Goal: Information Seeking & Learning: Learn about a topic

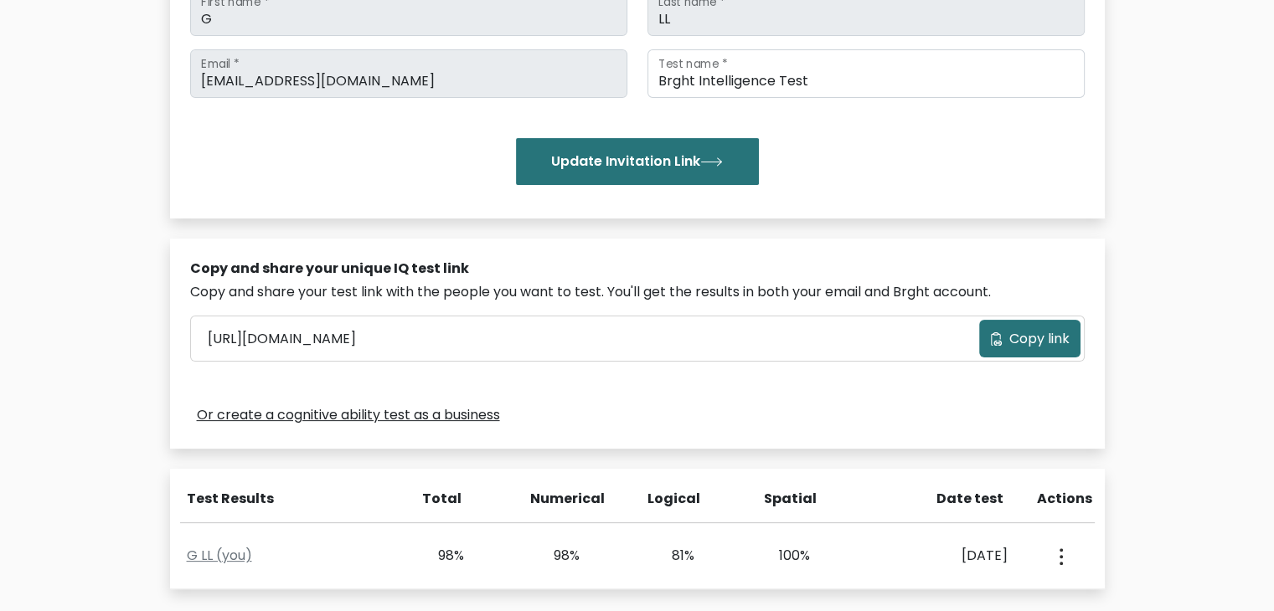
scroll to position [503, 0]
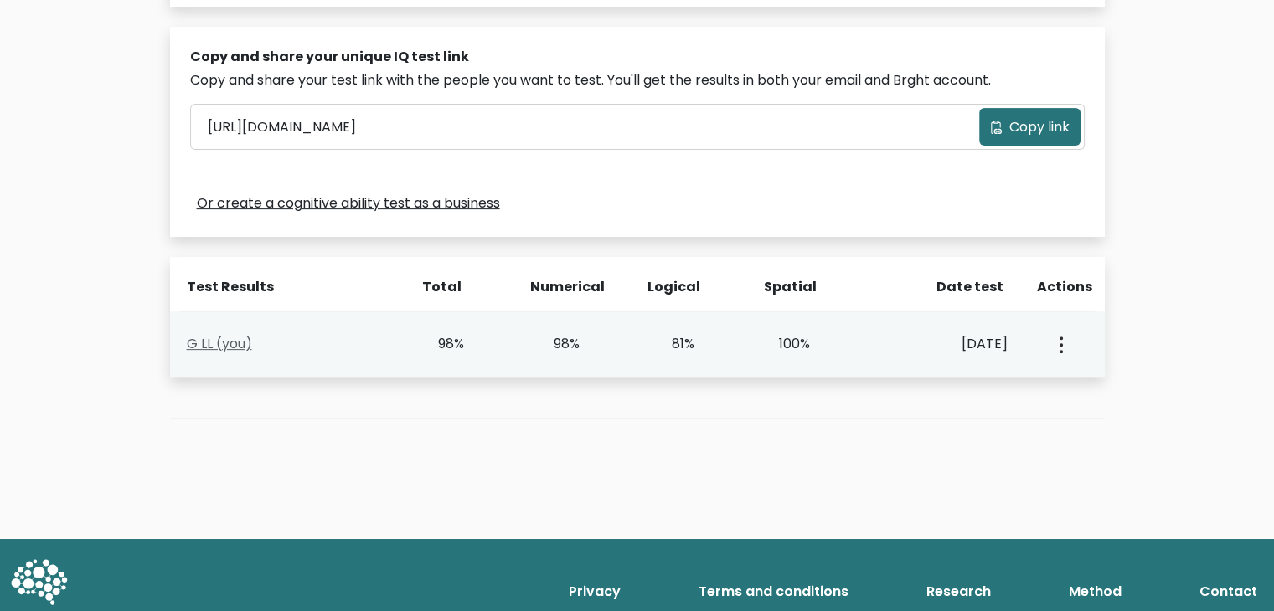
click at [232, 338] on link "G LL (you)" at bounding box center [219, 343] width 65 height 19
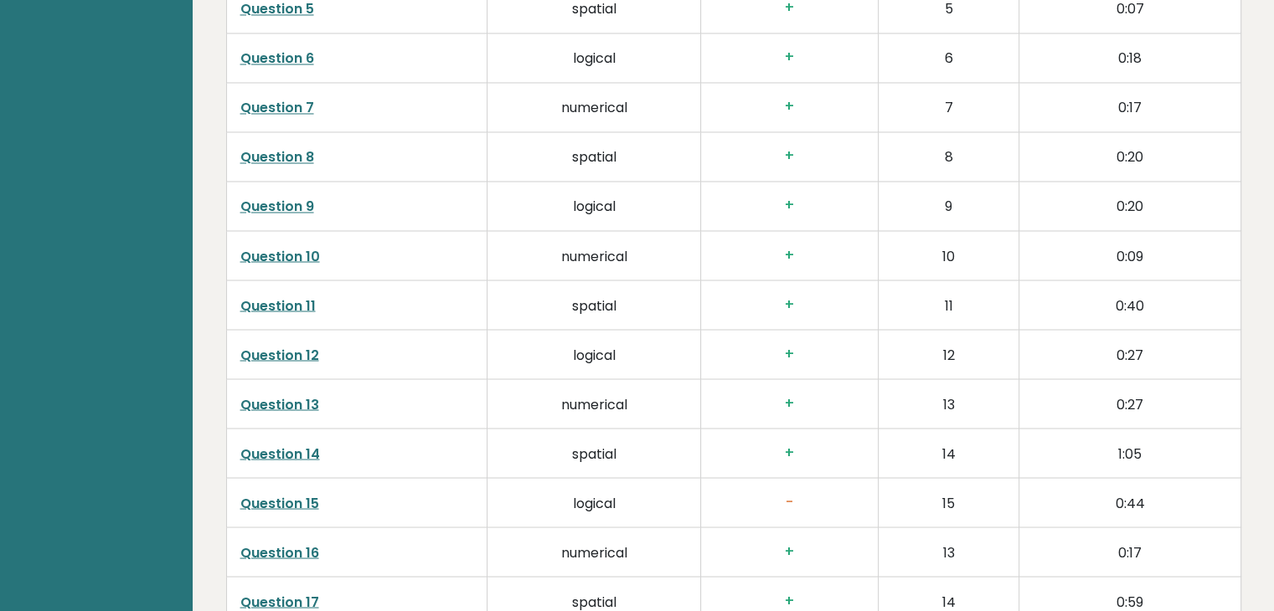
scroll to position [2931, 0]
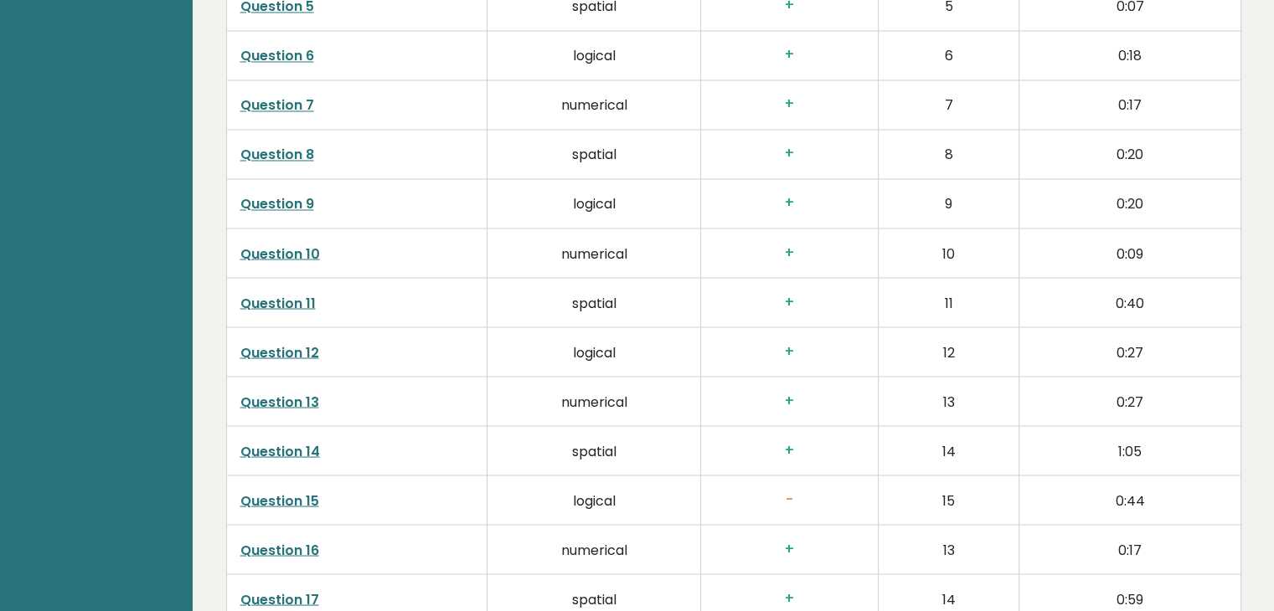
click at [285, 491] on link "Question 15" at bounding box center [279, 500] width 79 height 19
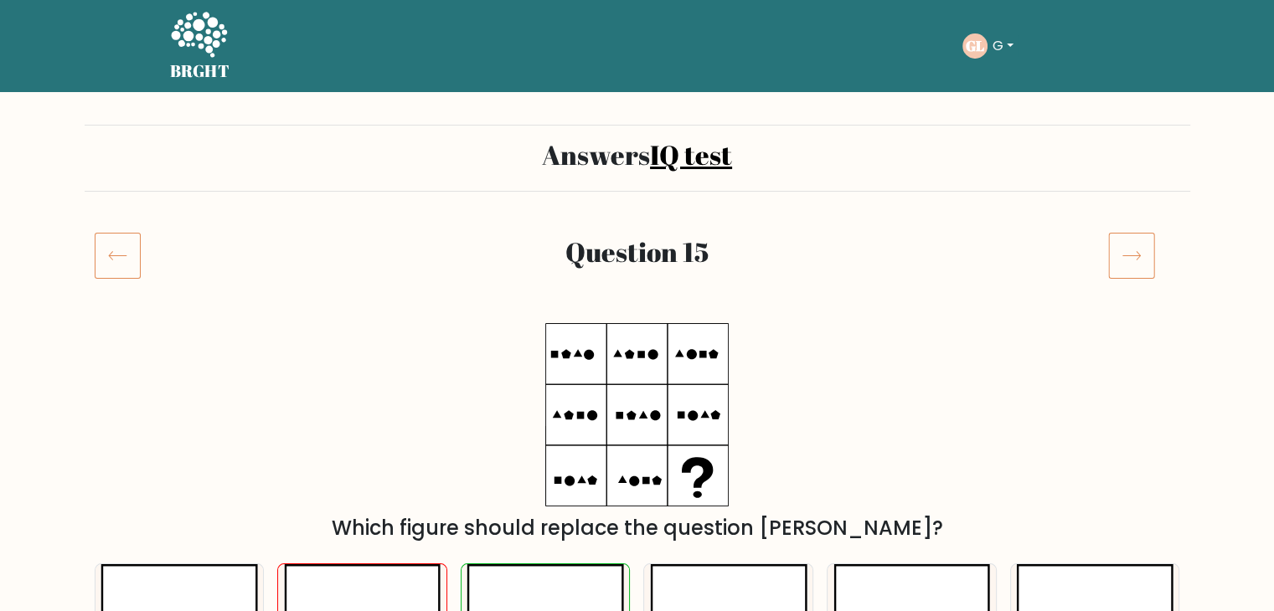
click at [115, 275] on icon at bounding box center [118, 255] width 46 height 47
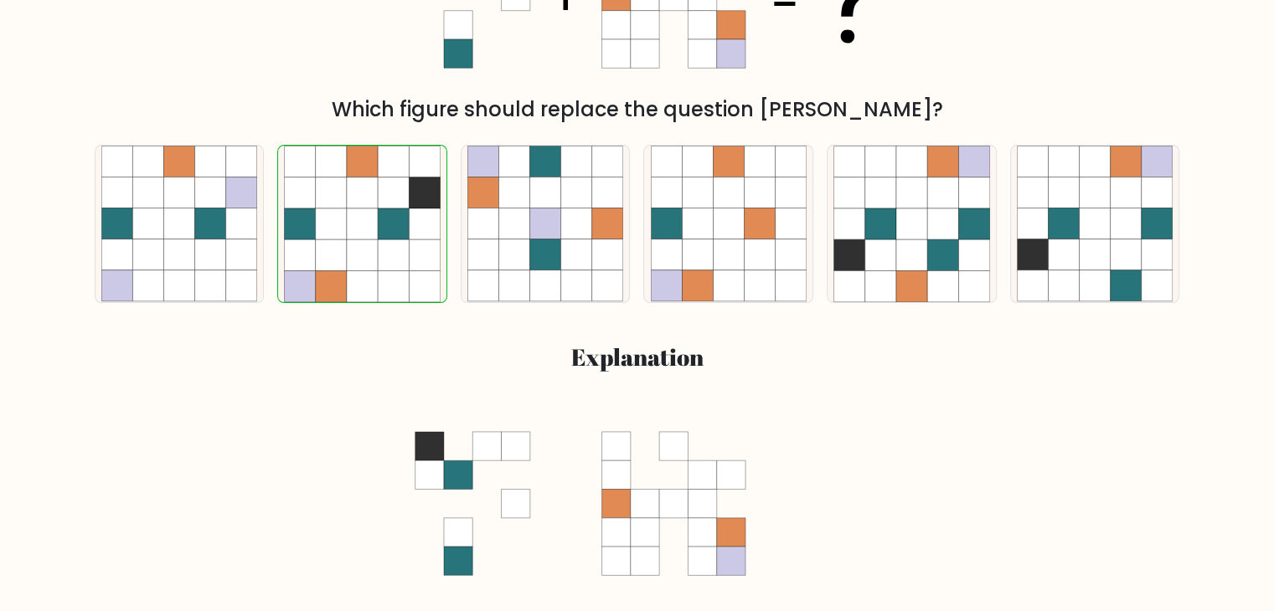
scroll to position [84, 0]
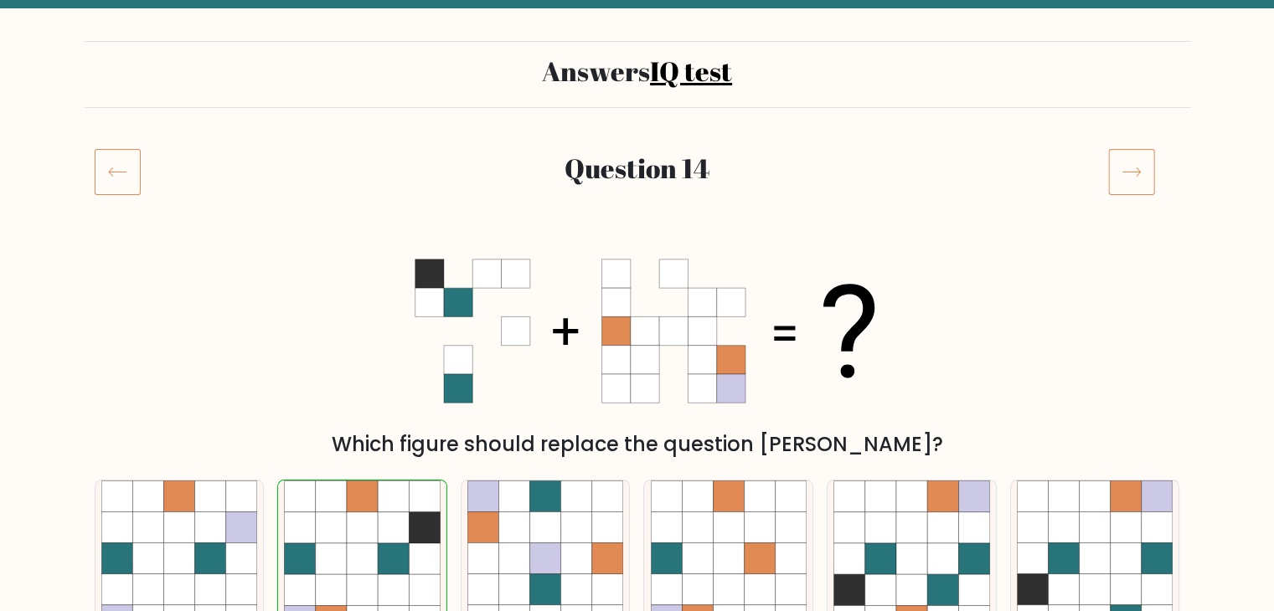
click at [107, 175] on icon at bounding box center [118, 171] width 46 height 47
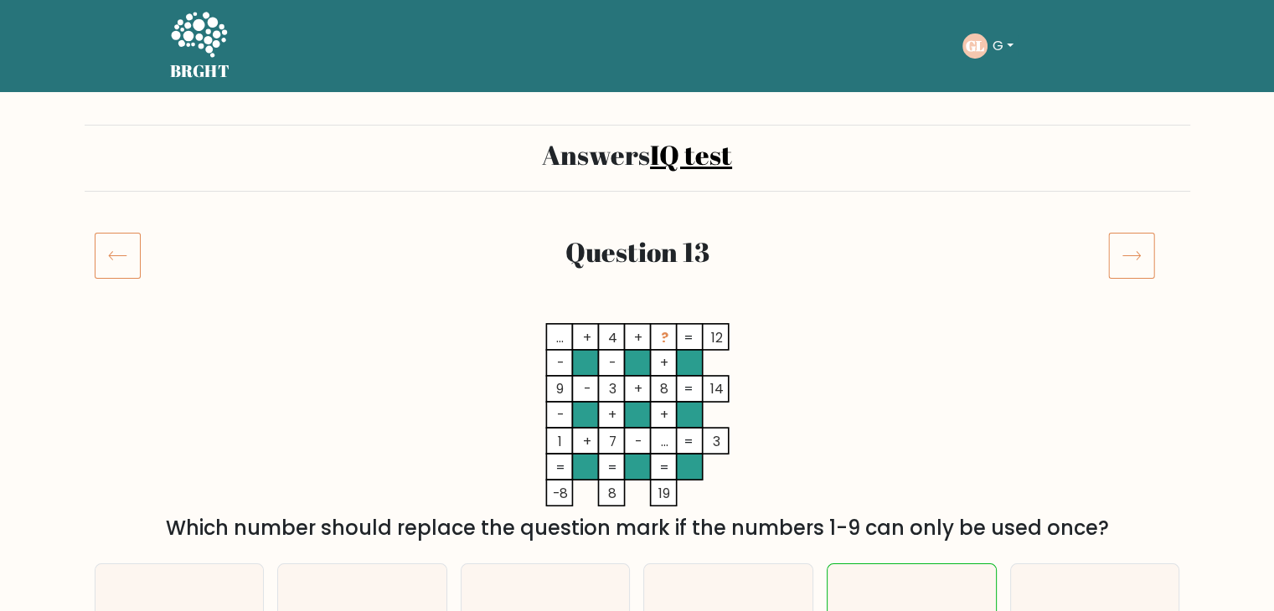
click at [119, 255] on icon at bounding box center [118, 255] width 46 height 47
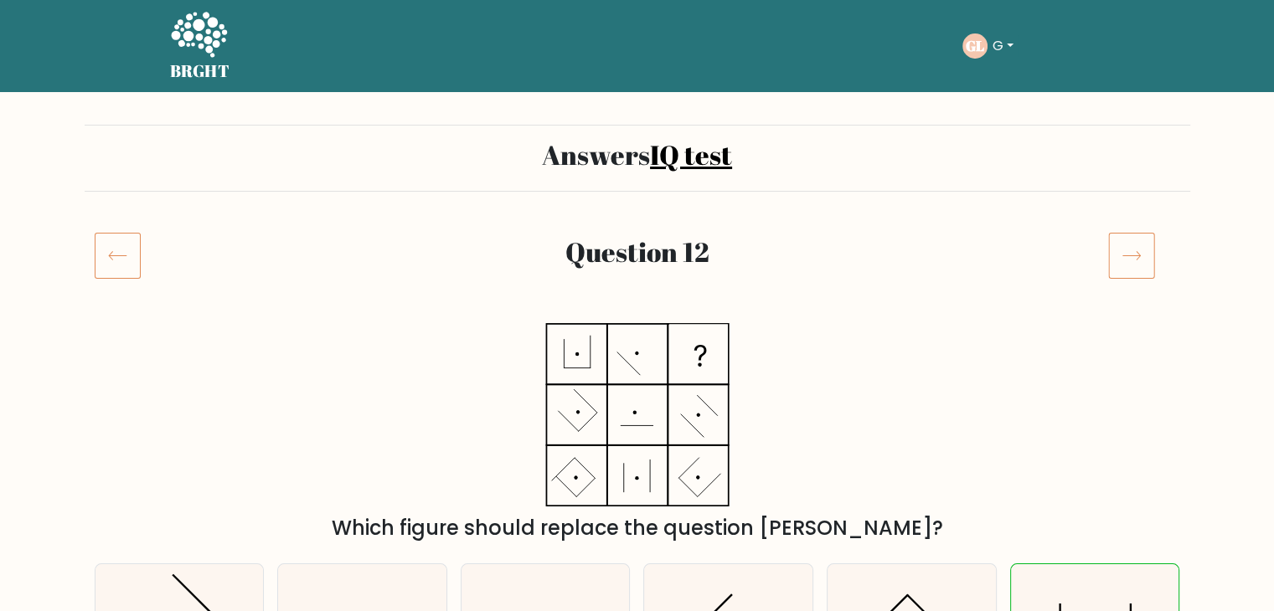
drag, startPoint x: 0, startPoint y: 0, endPoint x: 119, endPoint y: 255, distance: 281.8
click at [119, 255] on icon at bounding box center [118, 255] width 46 height 47
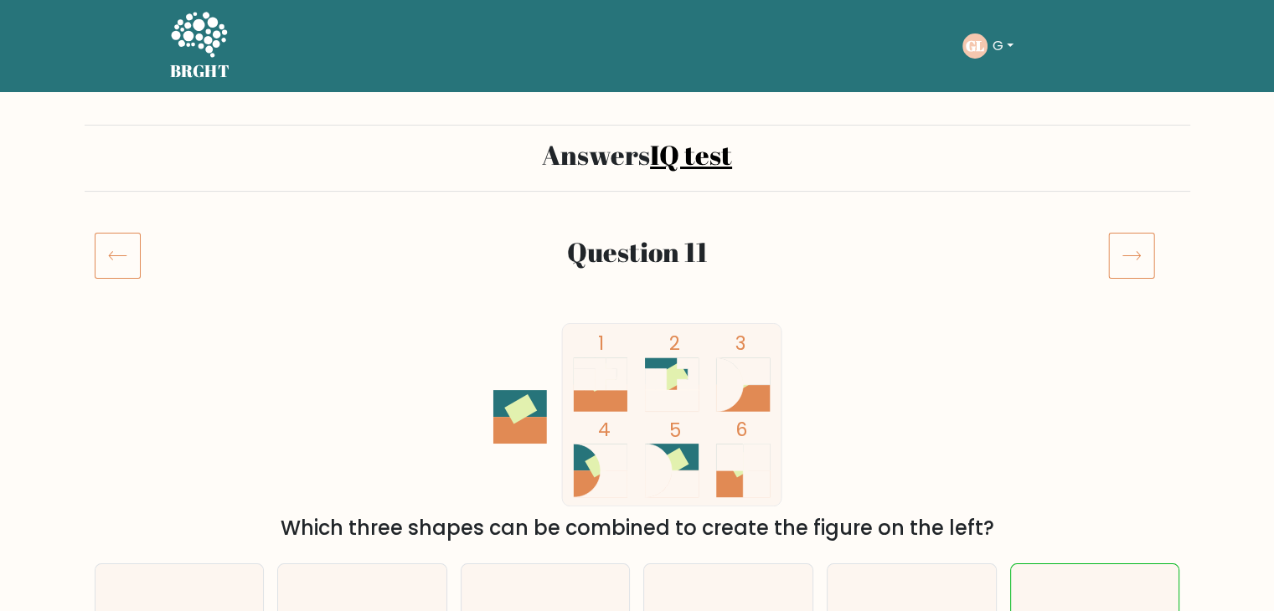
click at [122, 248] on icon at bounding box center [118, 255] width 46 height 47
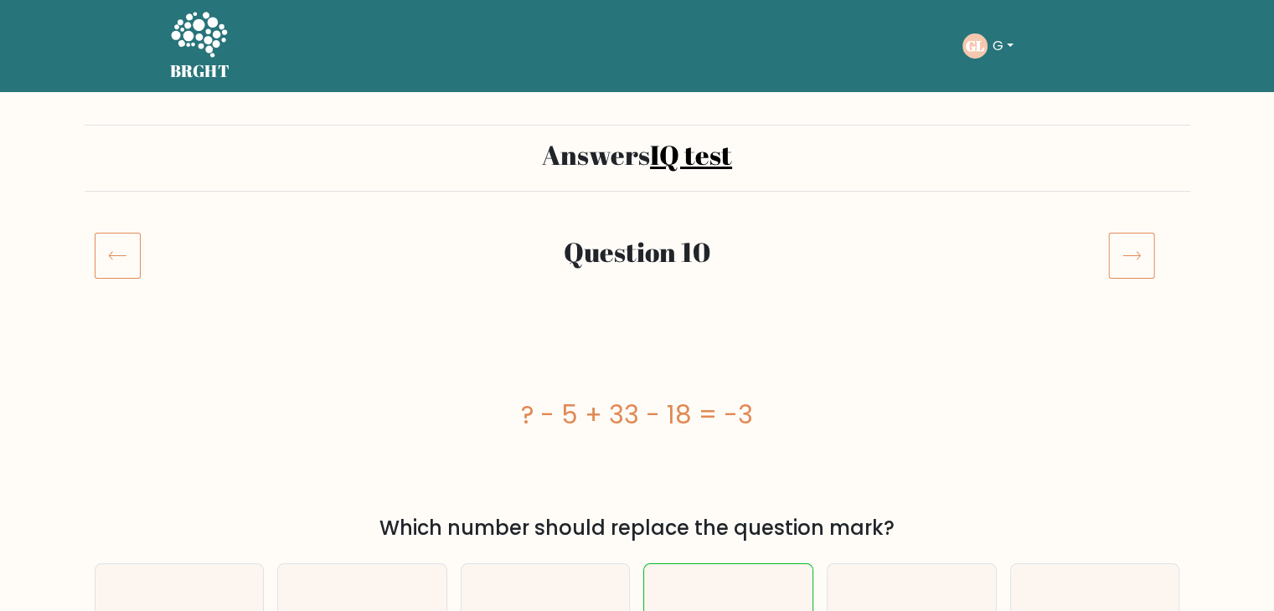
click at [121, 247] on icon at bounding box center [118, 255] width 46 height 47
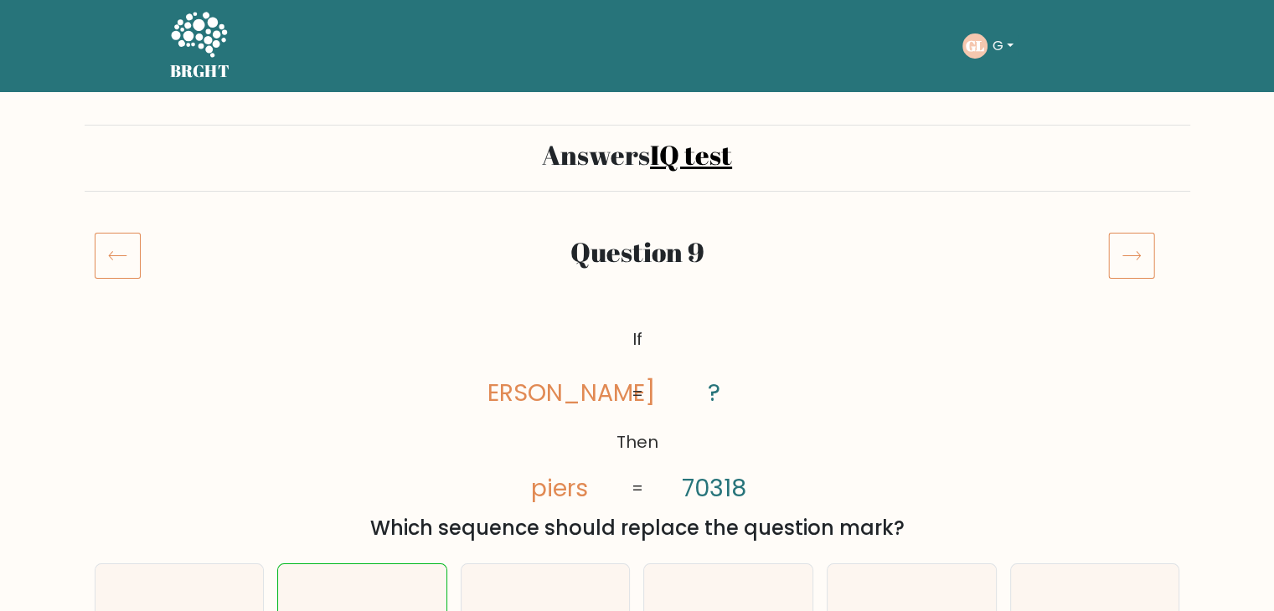
click at [121, 247] on icon at bounding box center [118, 255] width 46 height 47
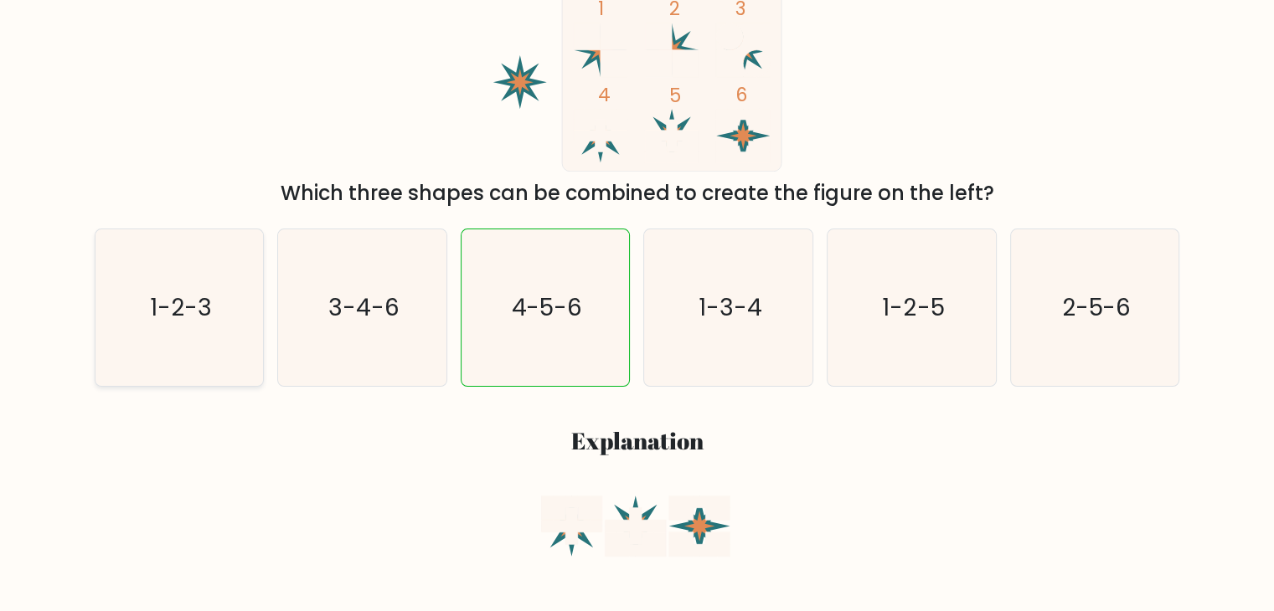
scroll to position [84, 0]
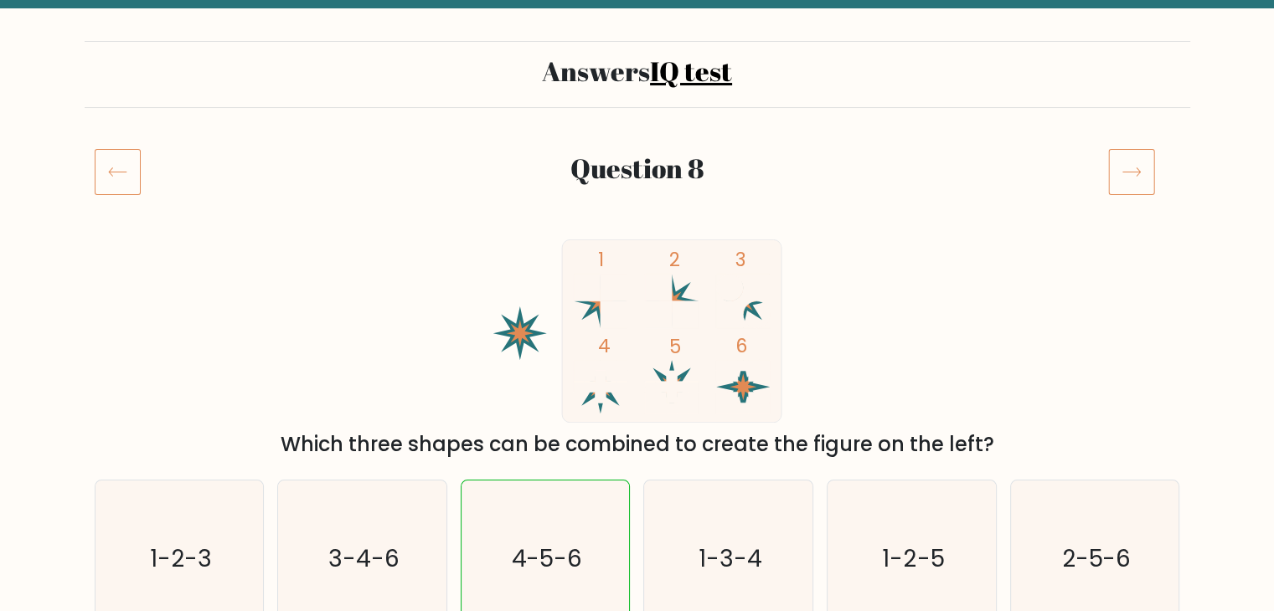
click at [116, 163] on icon at bounding box center [118, 171] width 46 height 47
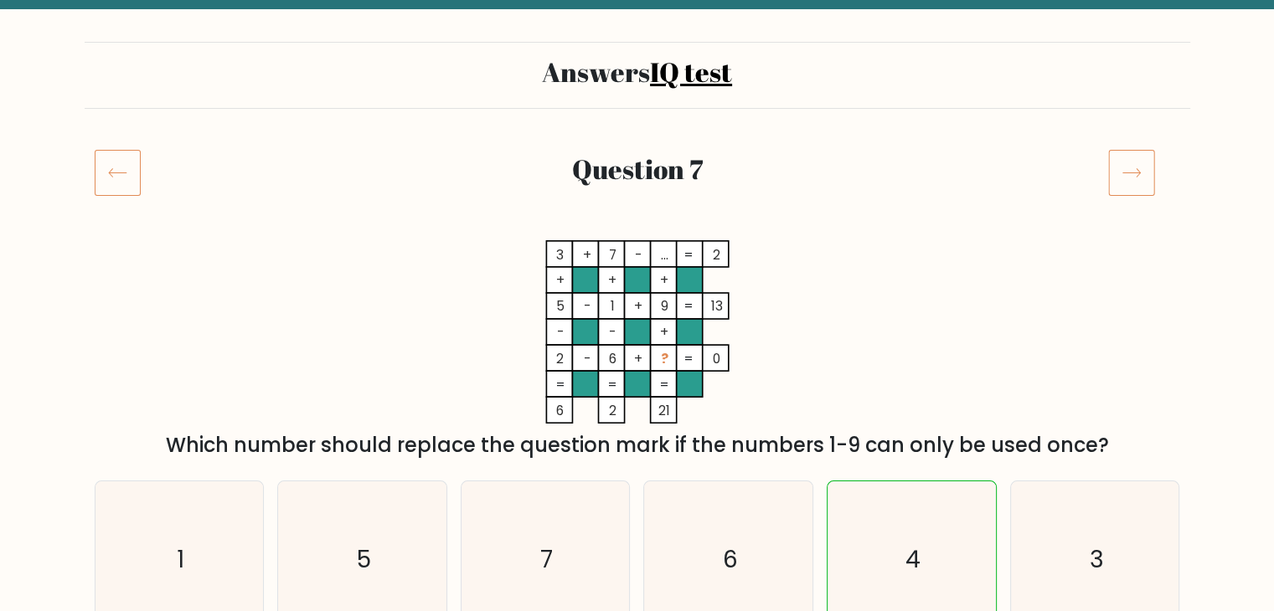
scroll to position [84, 0]
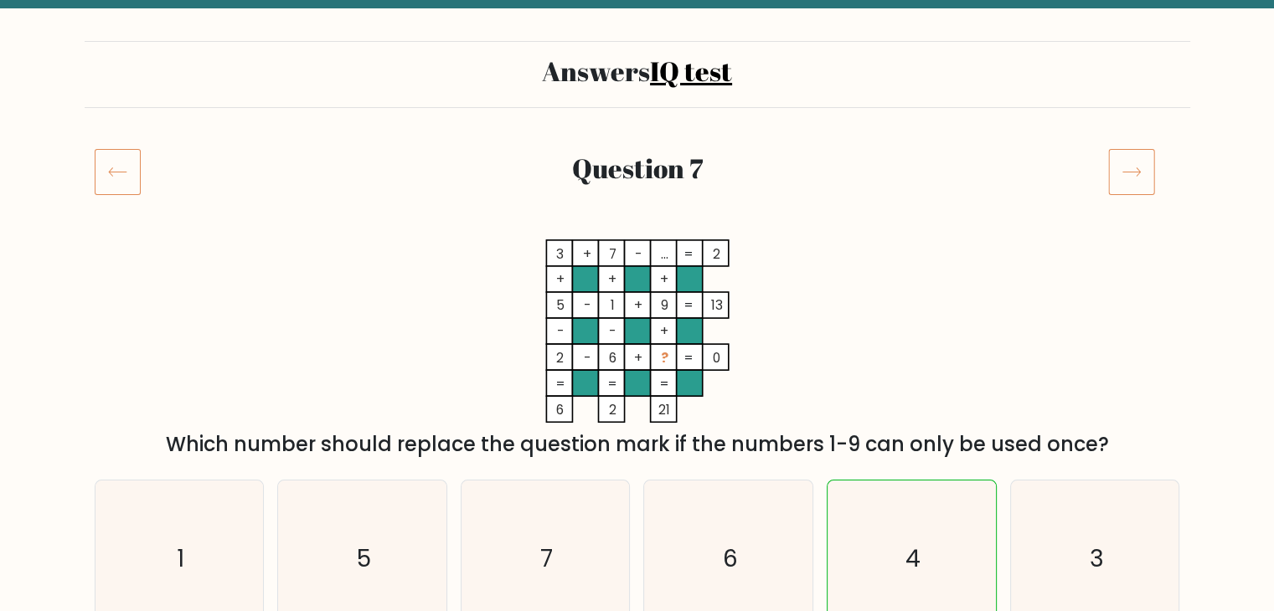
click at [121, 182] on icon at bounding box center [118, 171] width 46 height 47
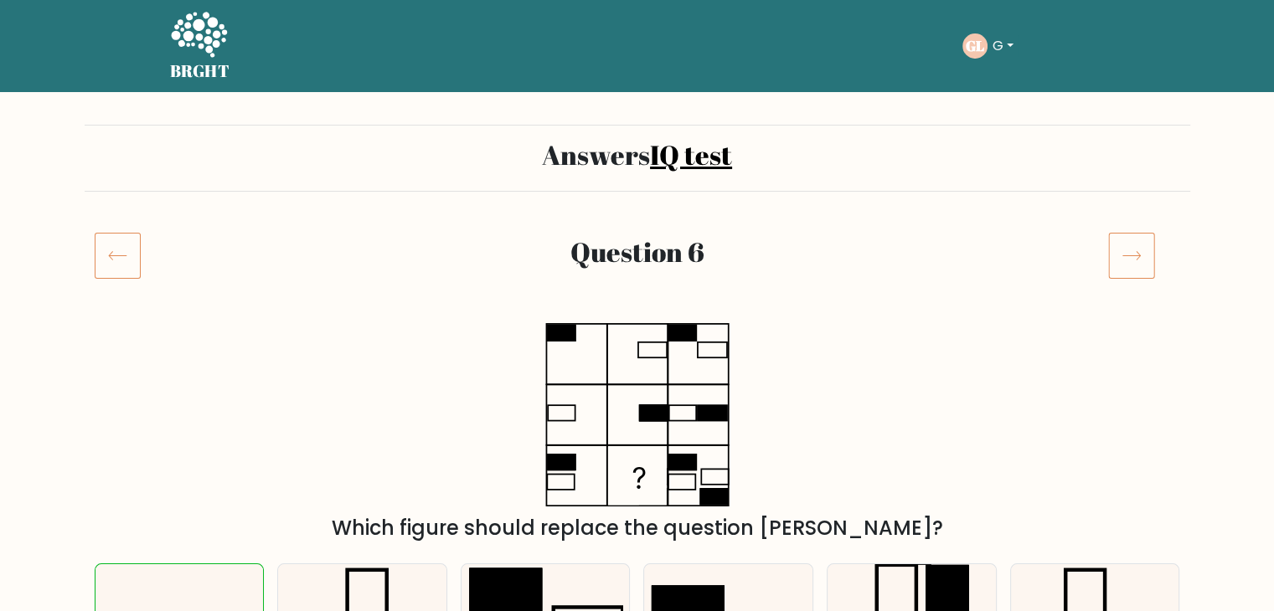
click at [114, 262] on icon at bounding box center [118, 255] width 46 height 47
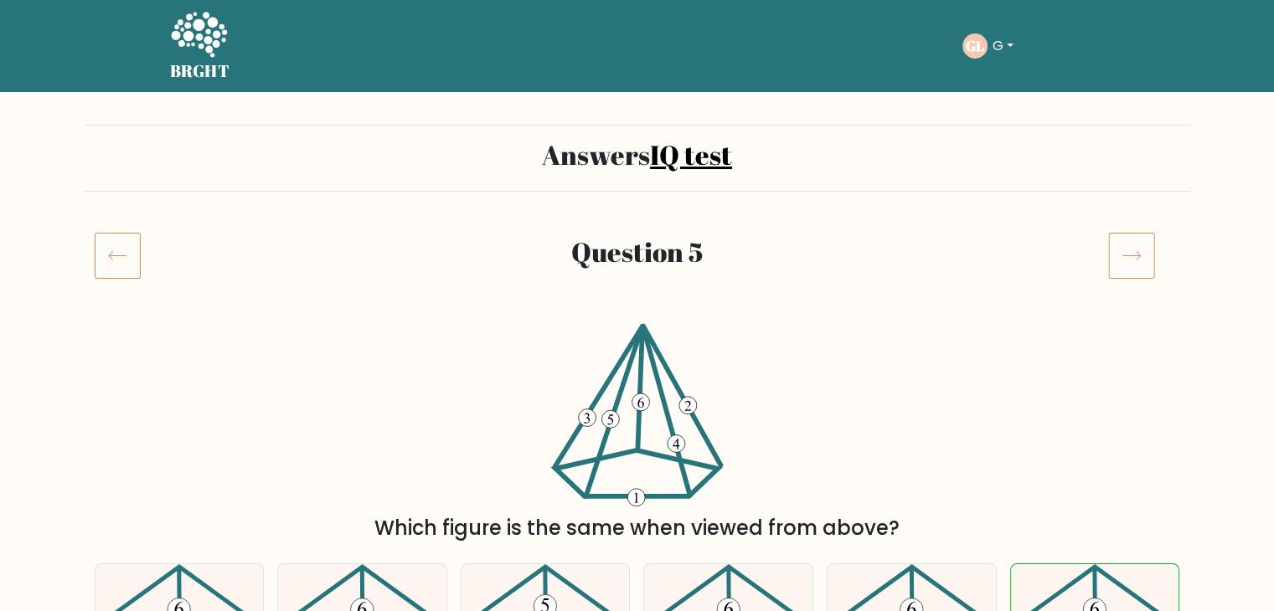
click at [114, 262] on icon at bounding box center [118, 255] width 46 height 47
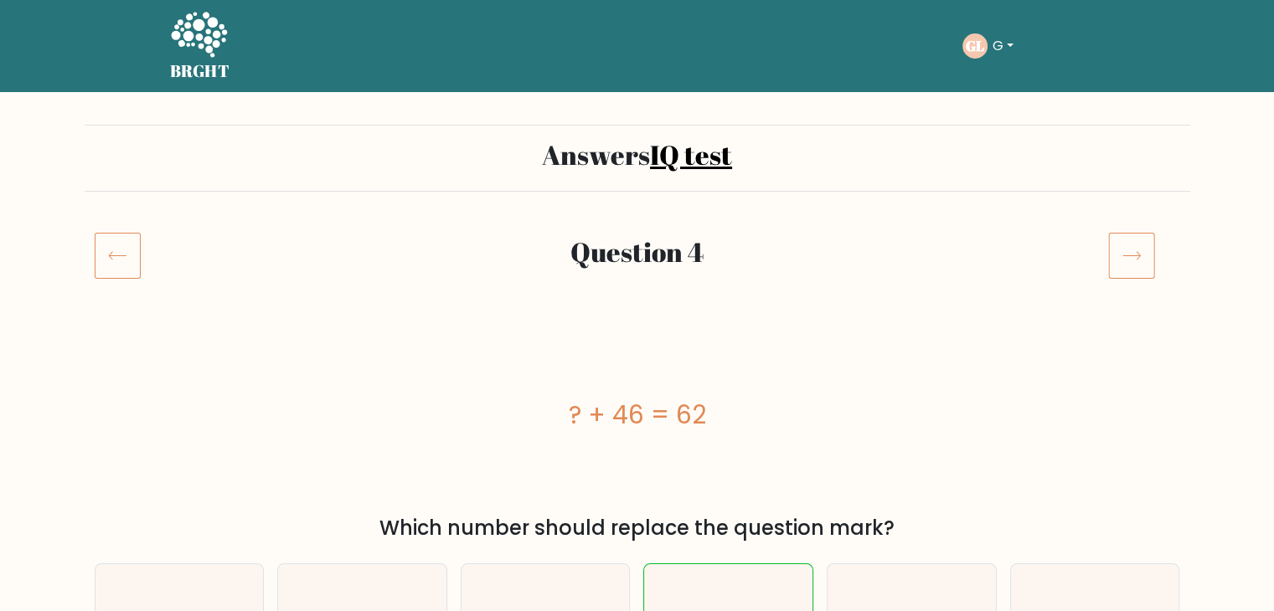
click at [114, 262] on icon at bounding box center [118, 255] width 46 height 47
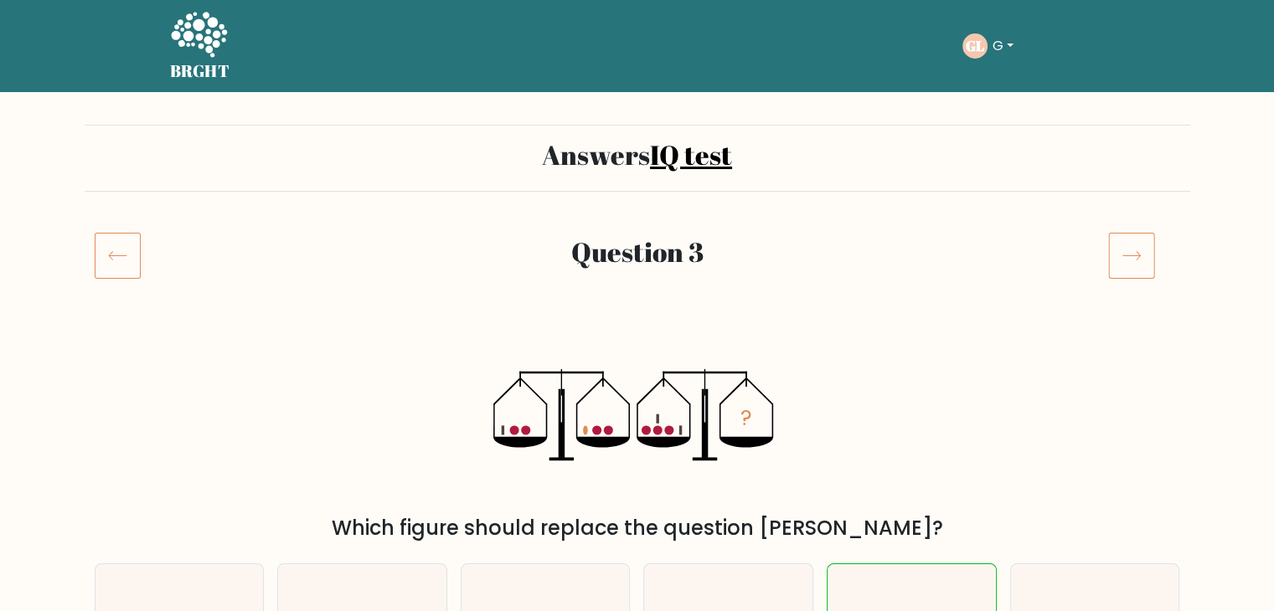
click at [1109, 258] on icon at bounding box center [1131, 255] width 47 height 47
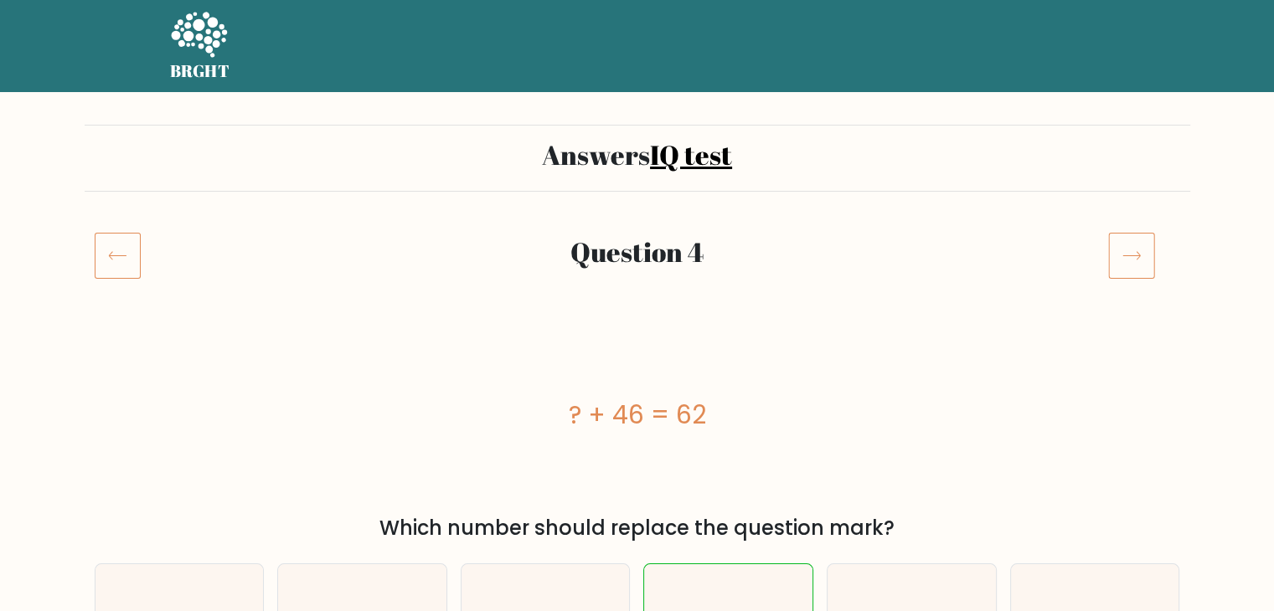
click at [1118, 260] on icon at bounding box center [1131, 255] width 47 height 47
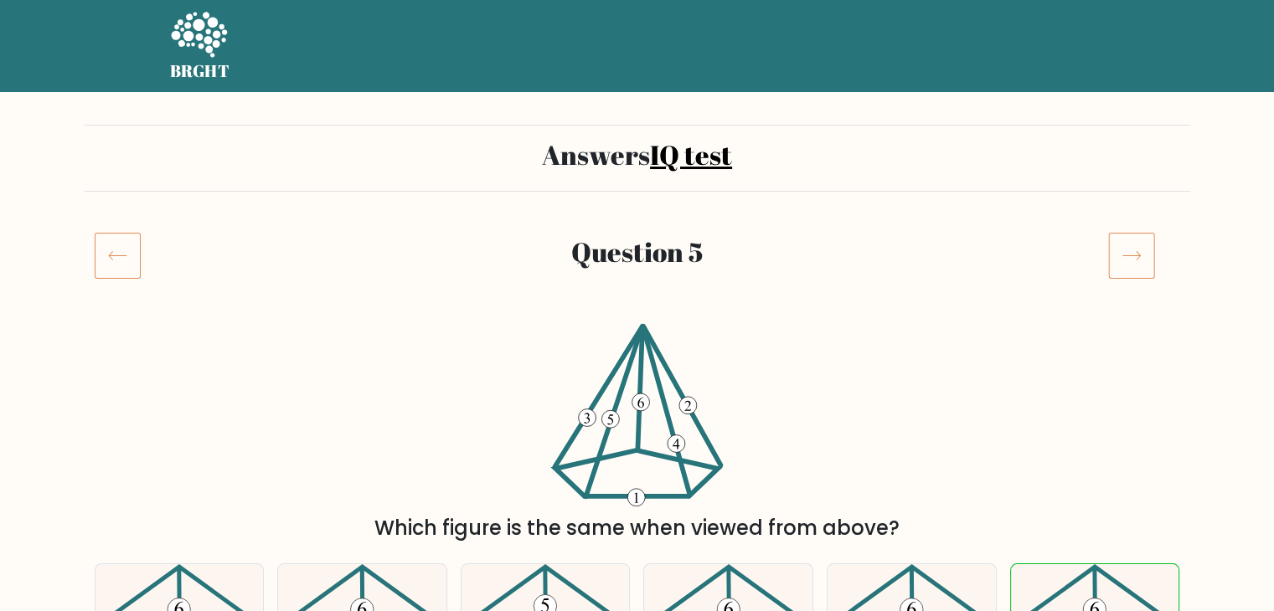
click at [1118, 260] on icon at bounding box center [1131, 255] width 47 height 47
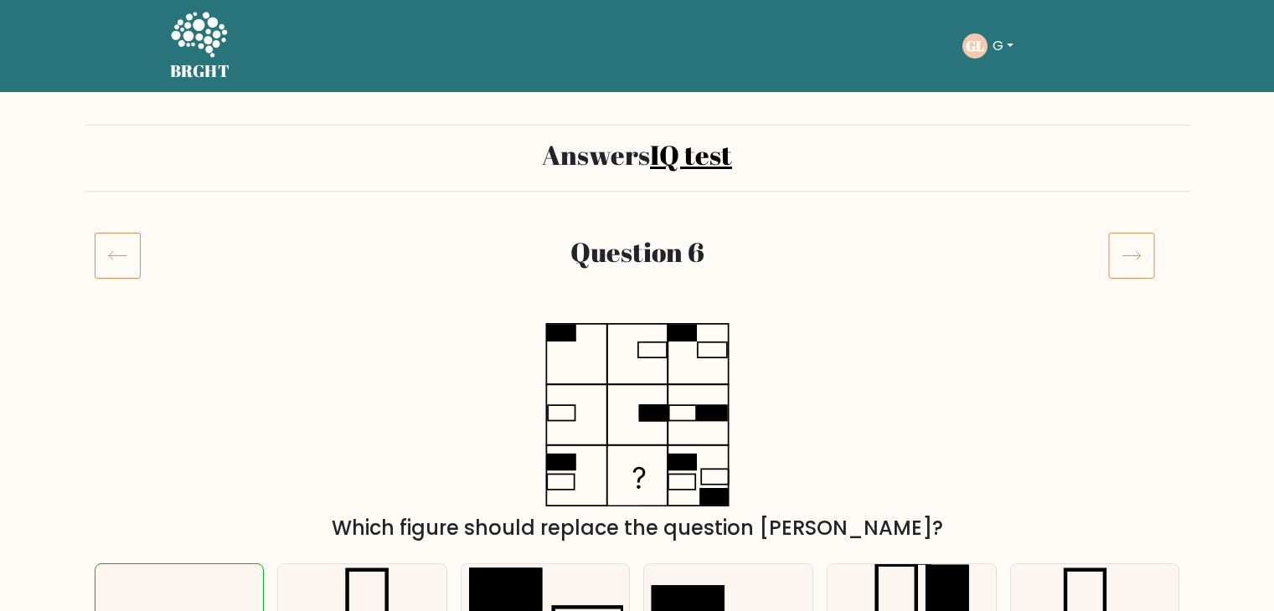
click at [1118, 260] on icon at bounding box center [1131, 255] width 47 height 47
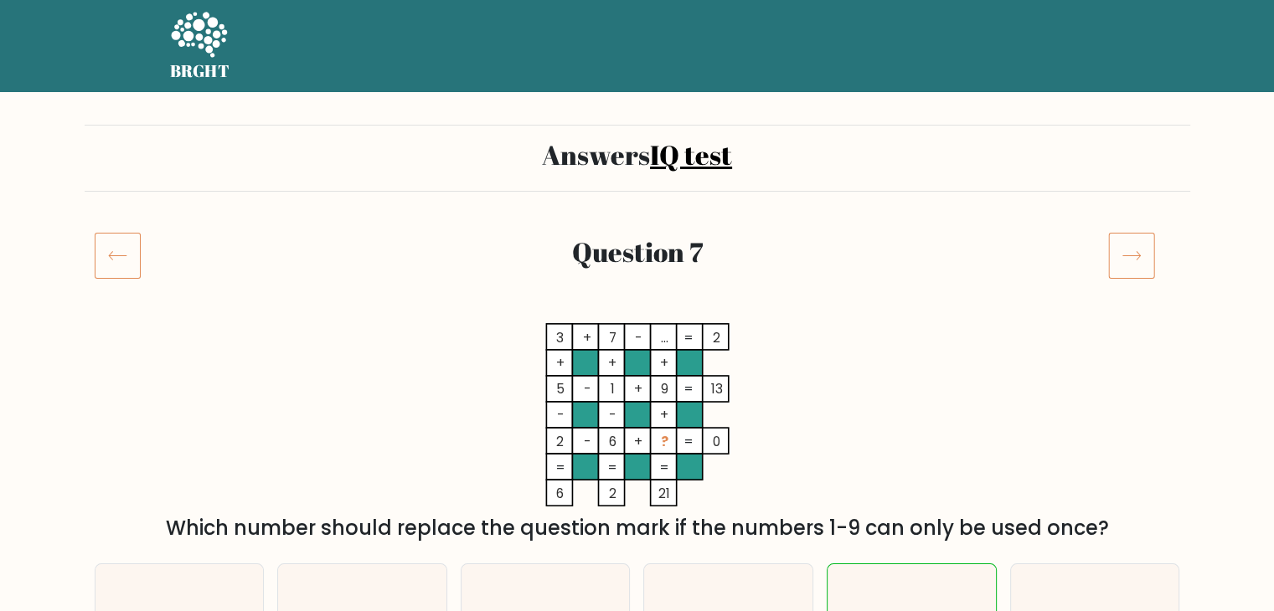
click at [1118, 260] on icon at bounding box center [1131, 255] width 47 height 47
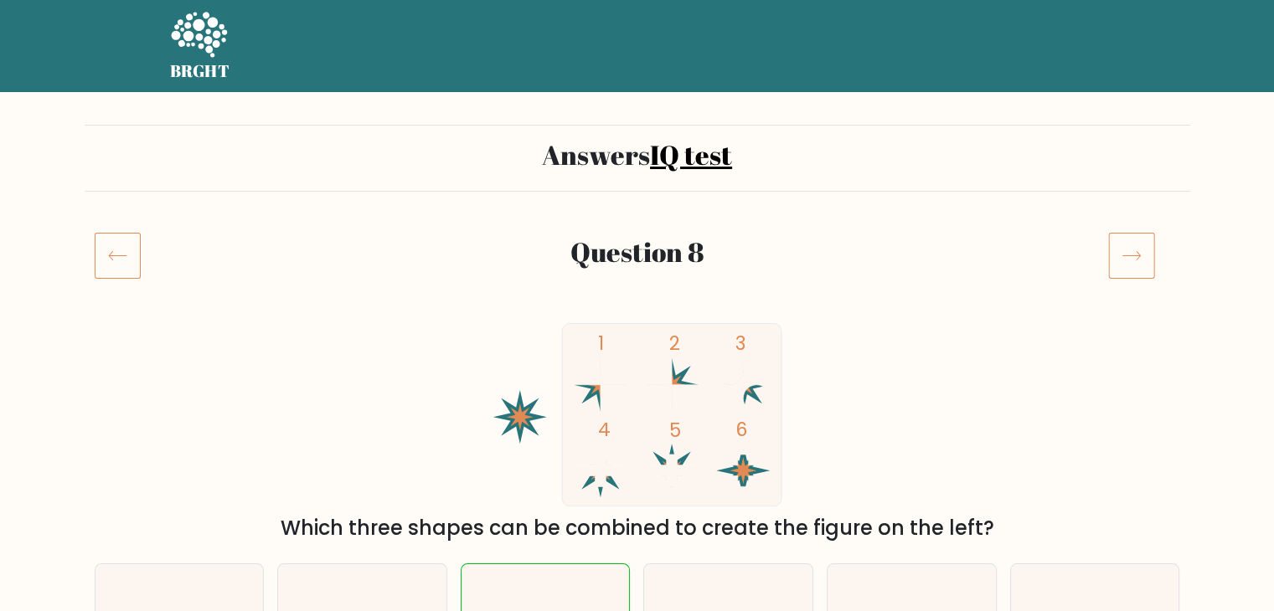
click at [1118, 260] on icon at bounding box center [1131, 255] width 47 height 47
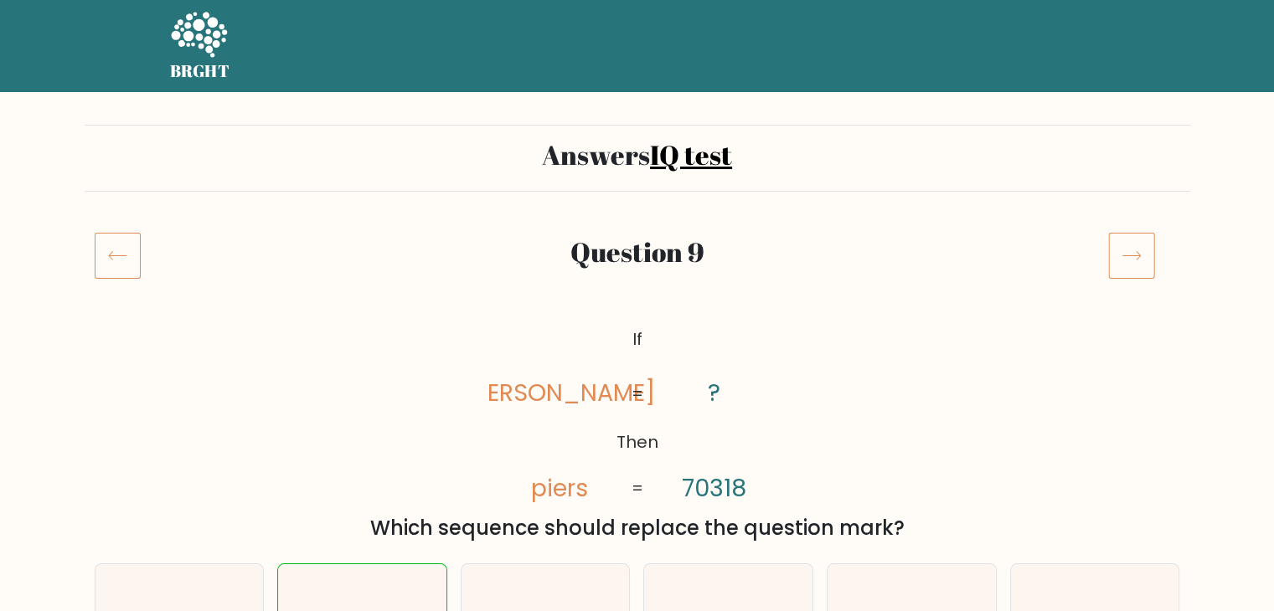
click at [1118, 260] on icon at bounding box center [1131, 255] width 47 height 47
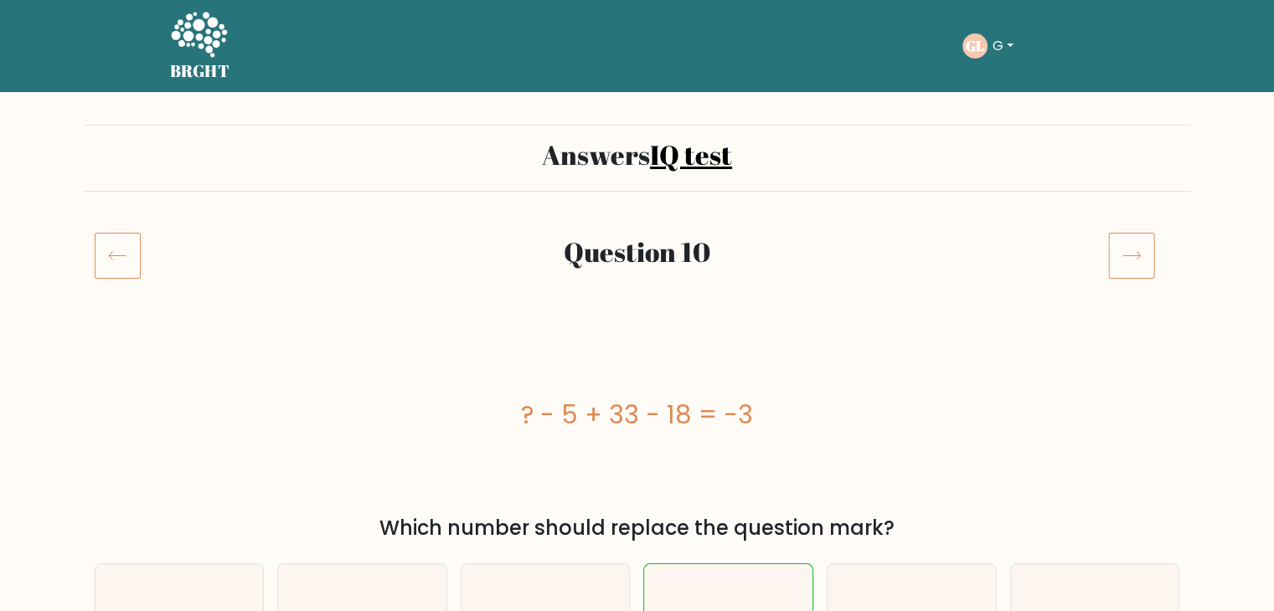
click at [1118, 260] on icon at bounding box center [1131, 255] width 47 height 47
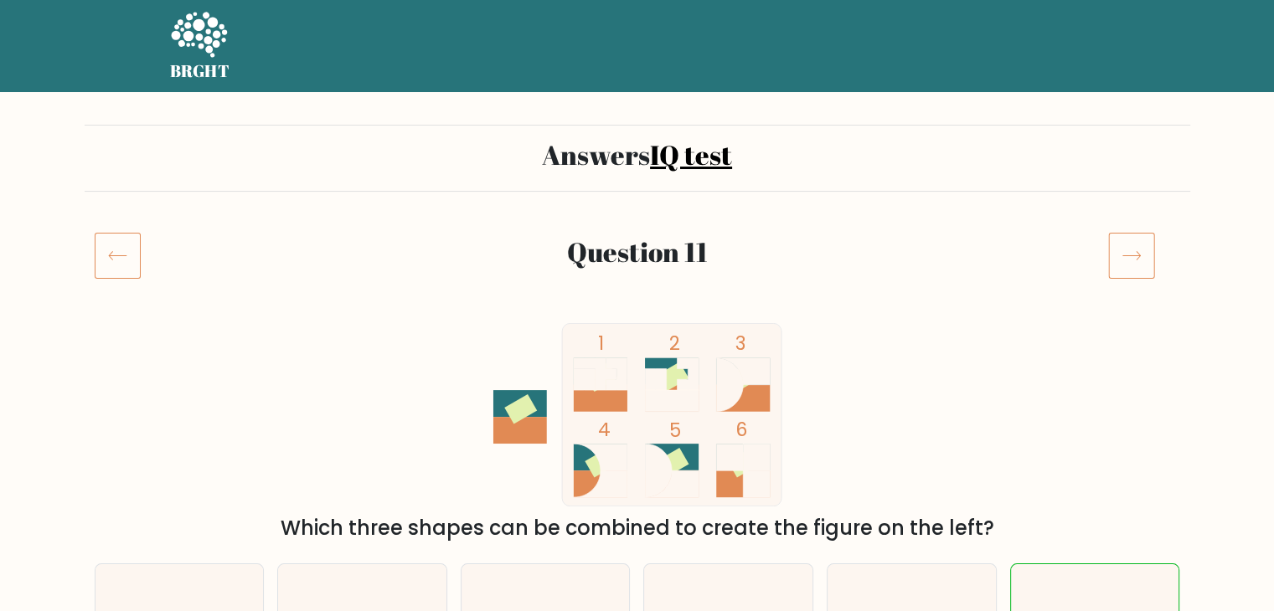
click at [1118, 260] on icon at bounding box center [1131, 255] width 47 height 47
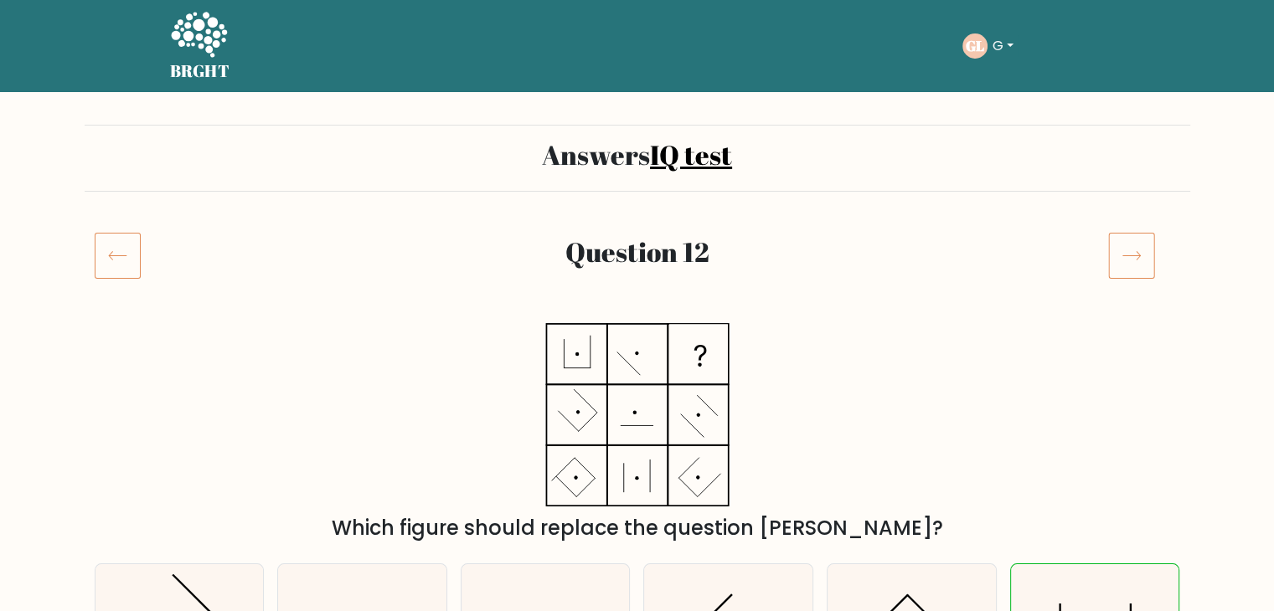
click at [1118, 260] on icon at bounding box center [1131, 255] width 47 height 47
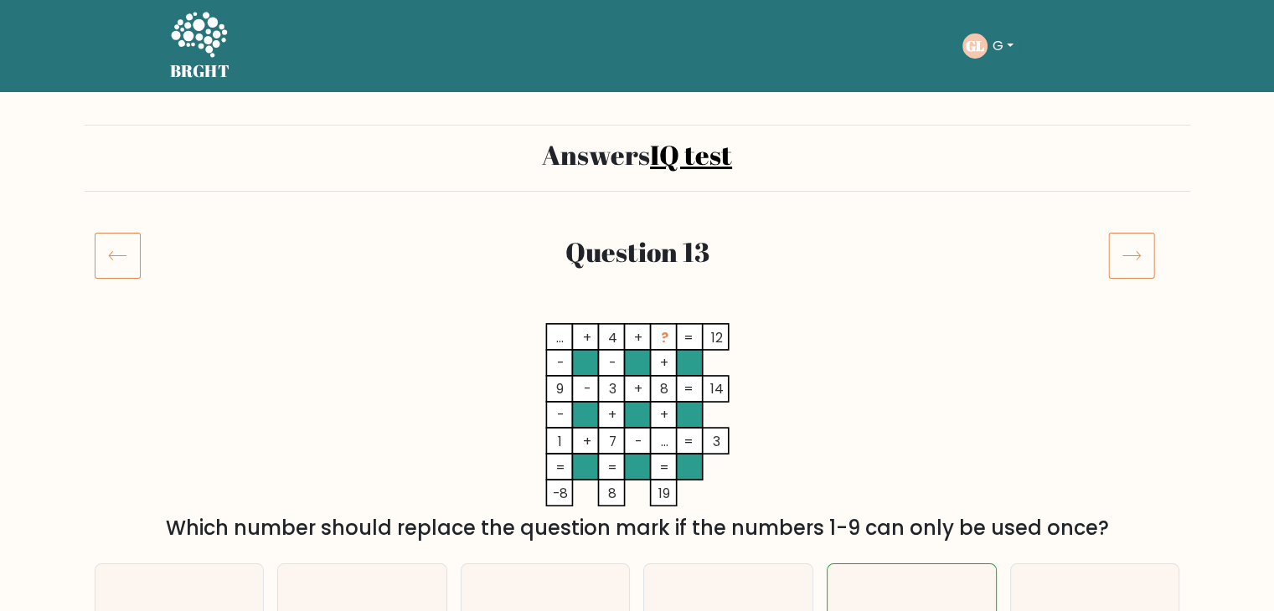
click at [1119, 260] on icon at bounding box center [1131, 255] width 47 height 47
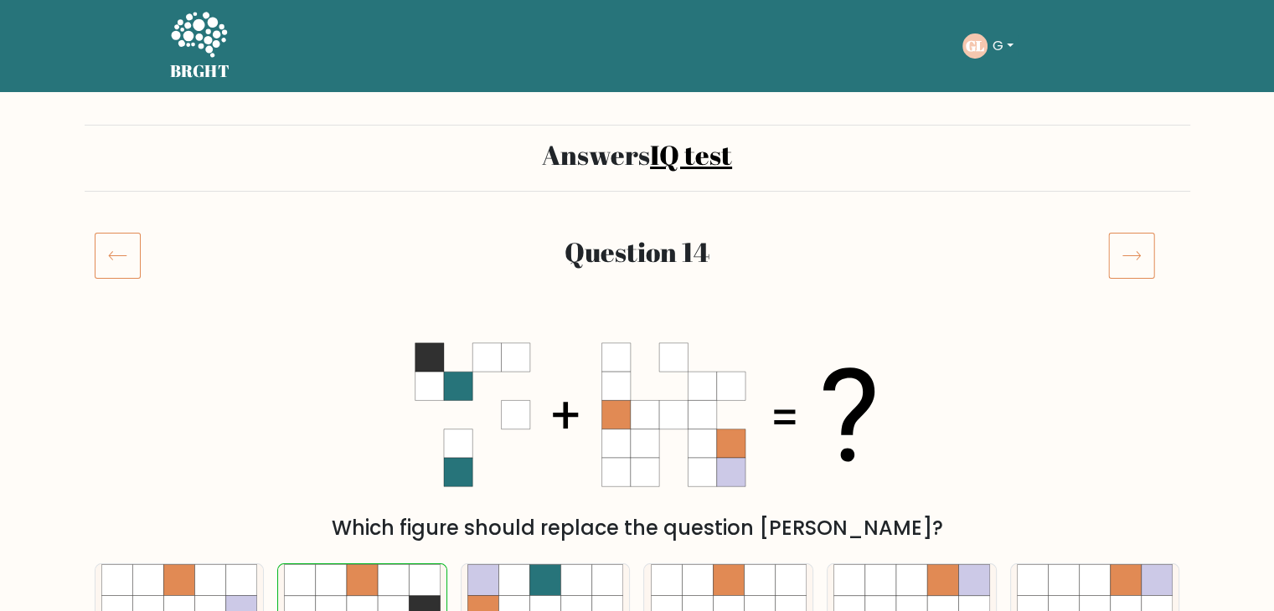
click at [1119, 260] on icon at bounding box center [1131, 255] width 47 height 47
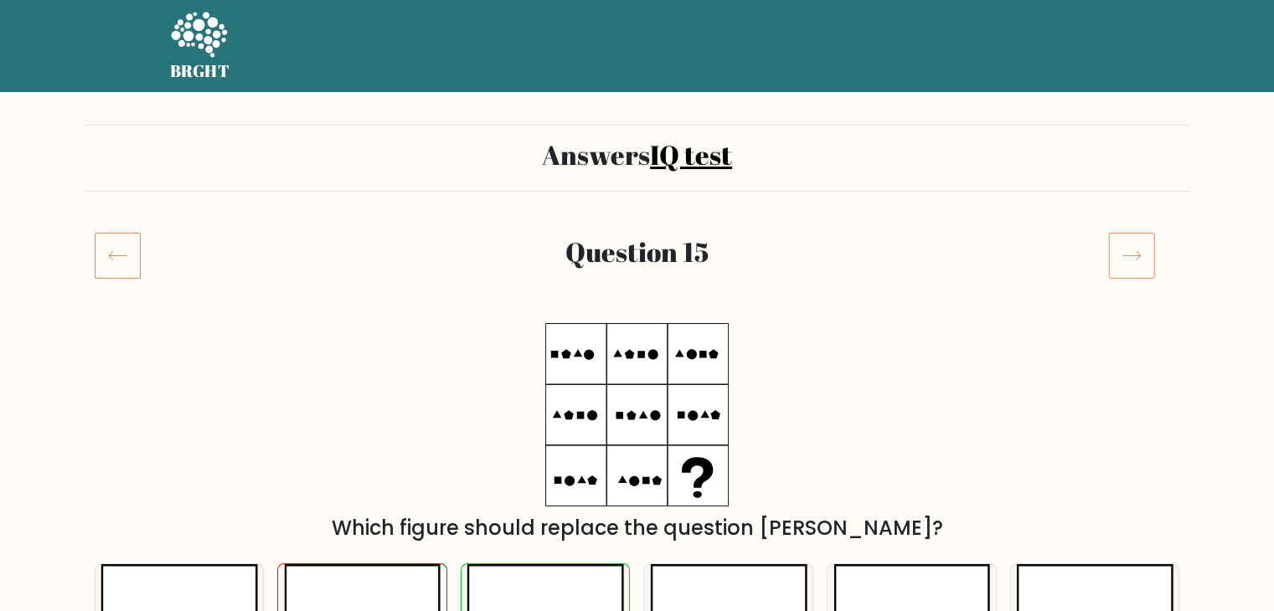
click at [1119, 260] on icon at bounding box center [1131, 255] width 47 height 47
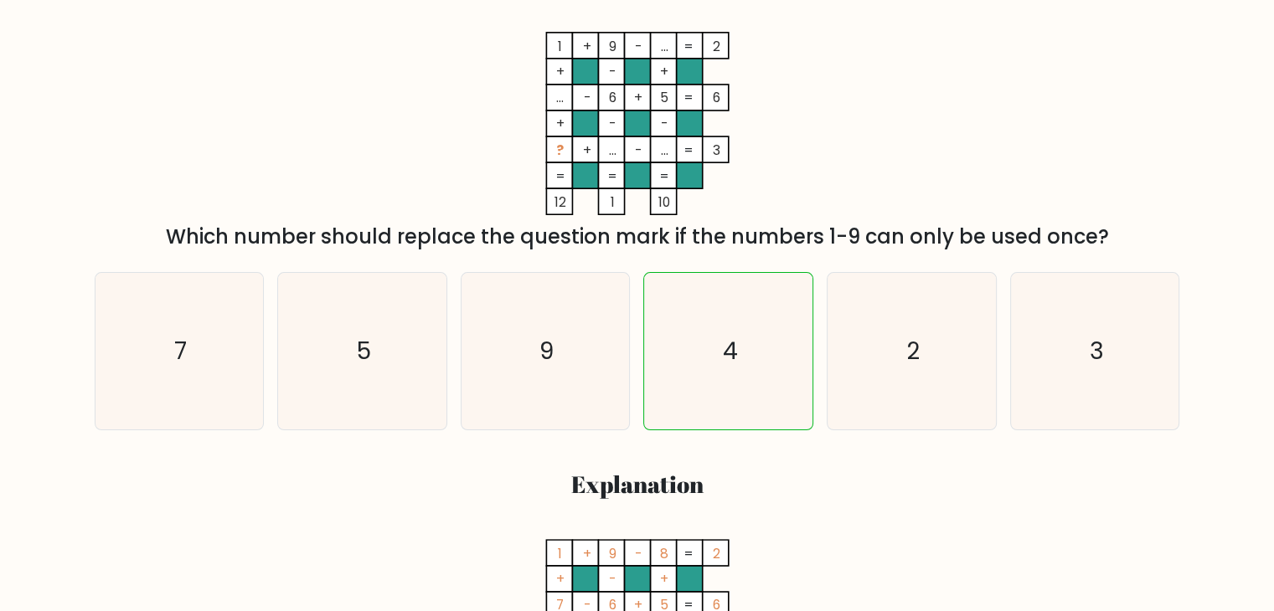
scroll to position [168, 0]
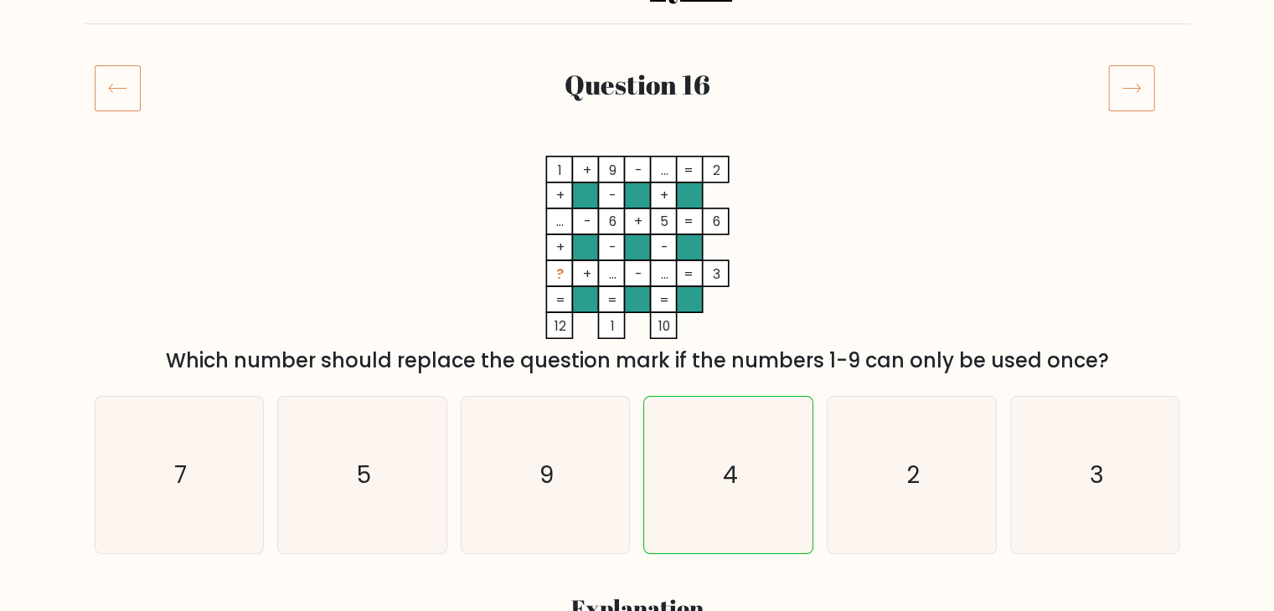
click at [1123, 94] on icon at bounding box center [1131, 87] width 47 height 47
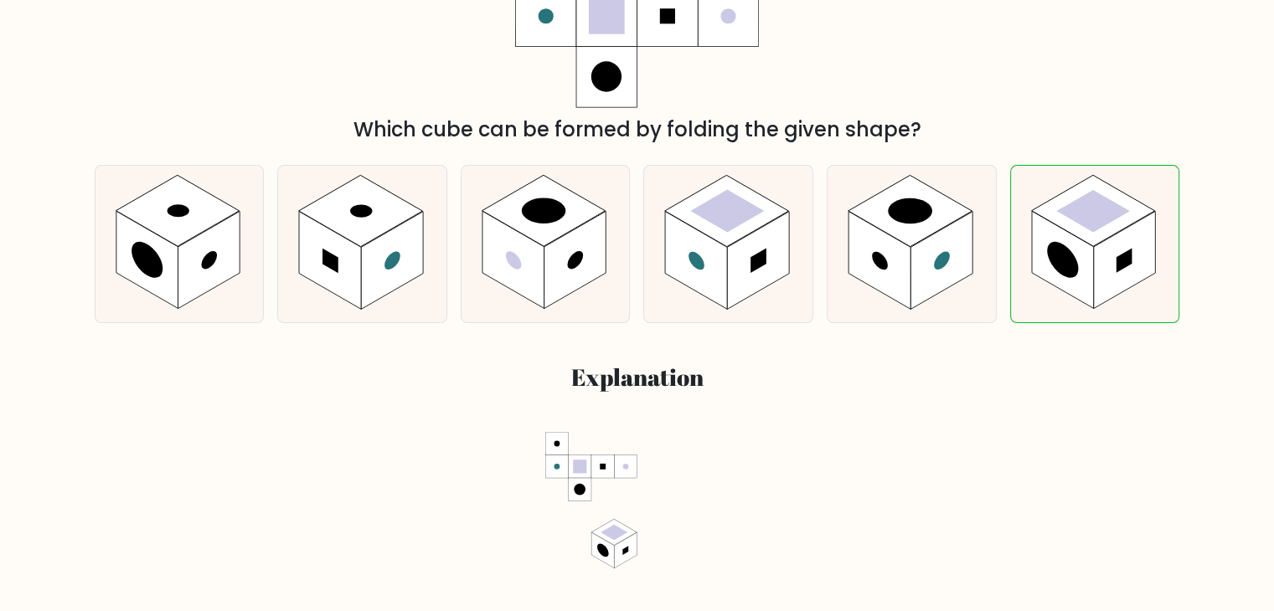
scroll to position [168, 0]
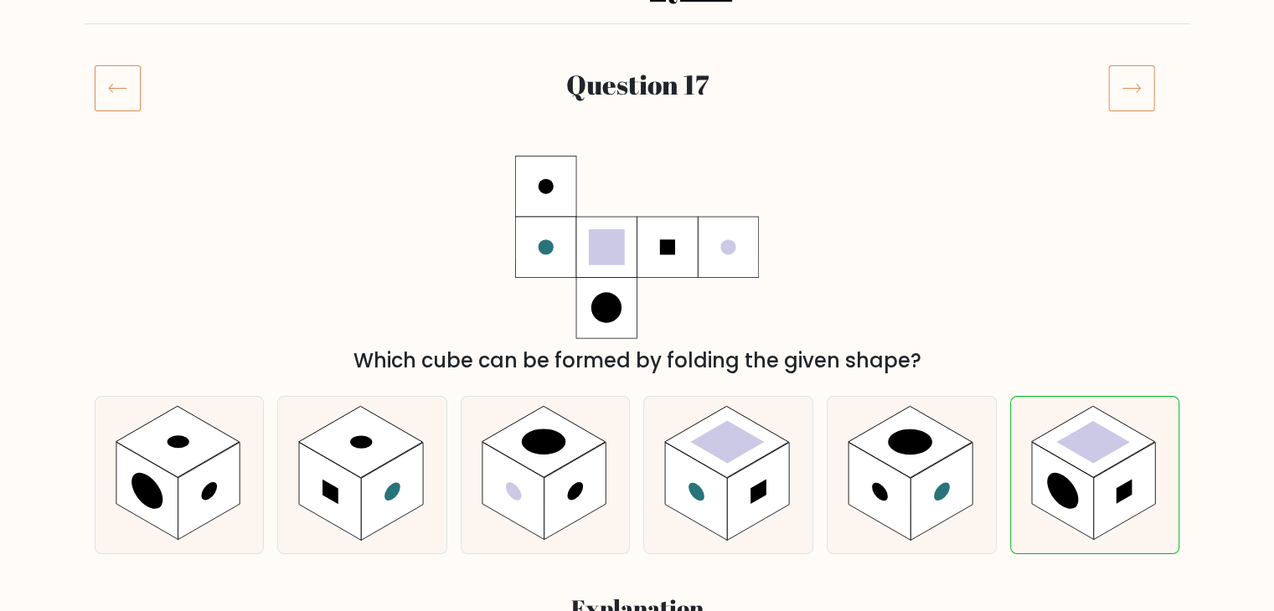
click at [1138, 90] on icon at bounding box center [1131, 87] width 47 height 47
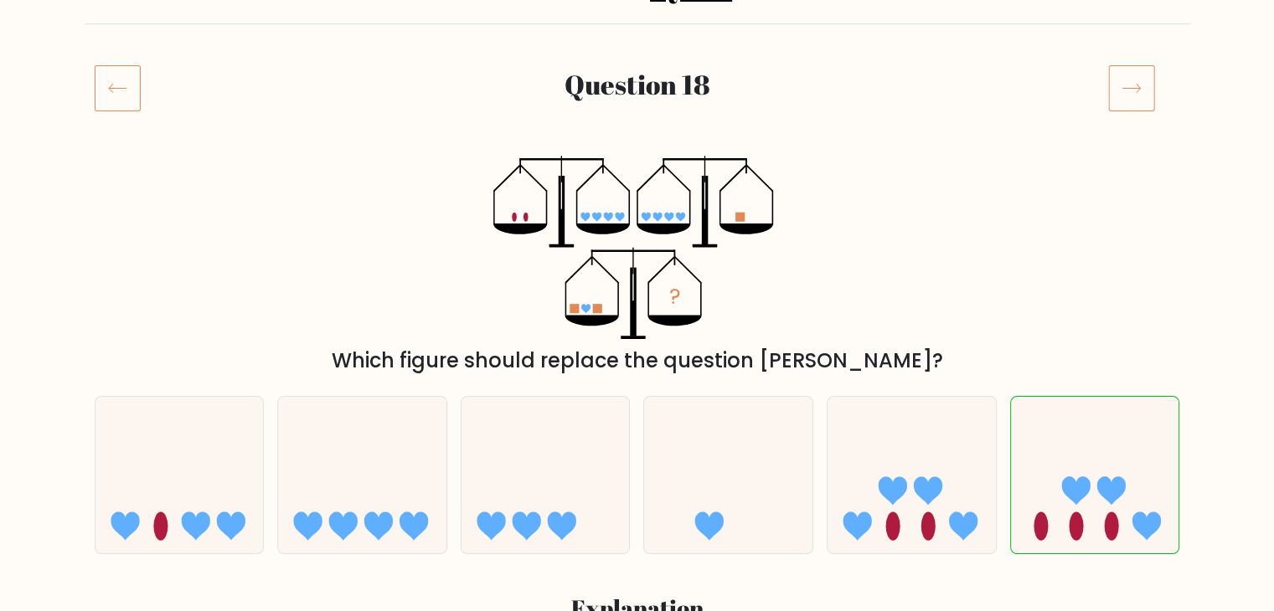
scroll to position [84, 0]
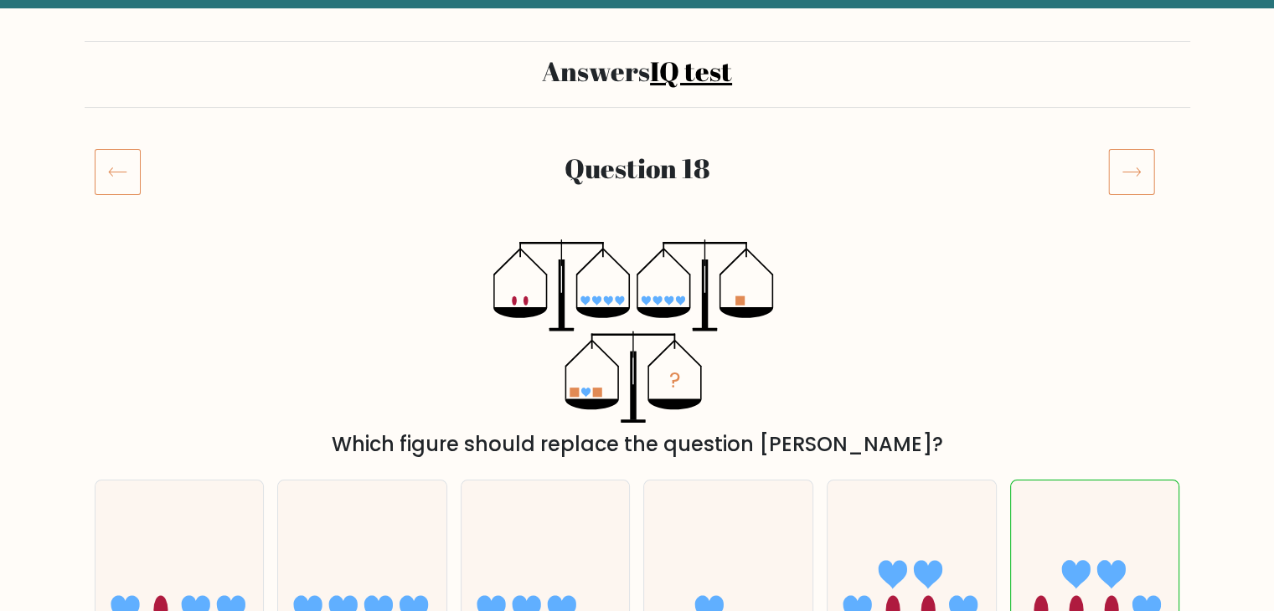
click at [1143, 165] on icon at bounding box center [1131, 171] width 47 height 47
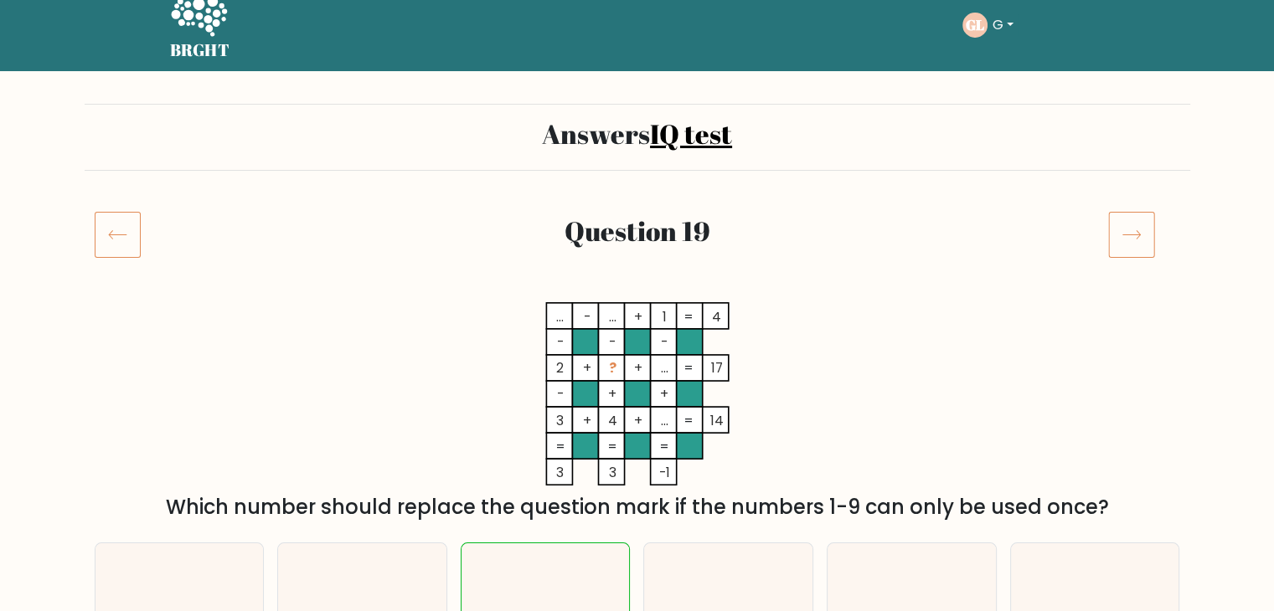
scroll to position [84, 0]
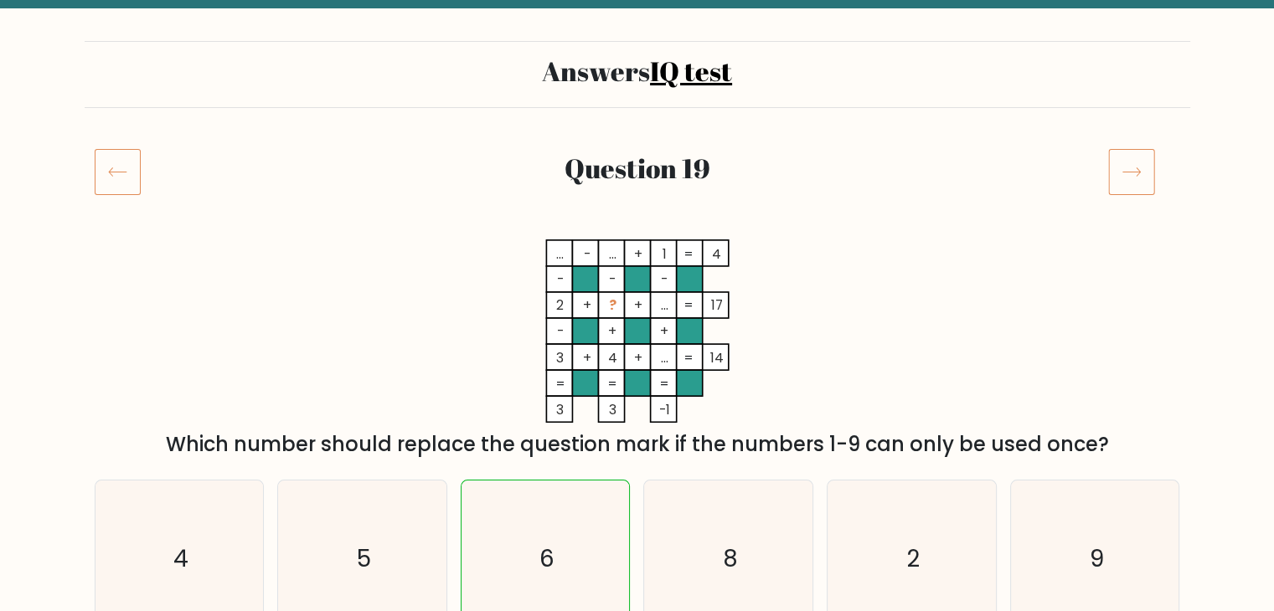
click at [1137, 157] on icon at bounding box center [1131, 171] width 47 height 47
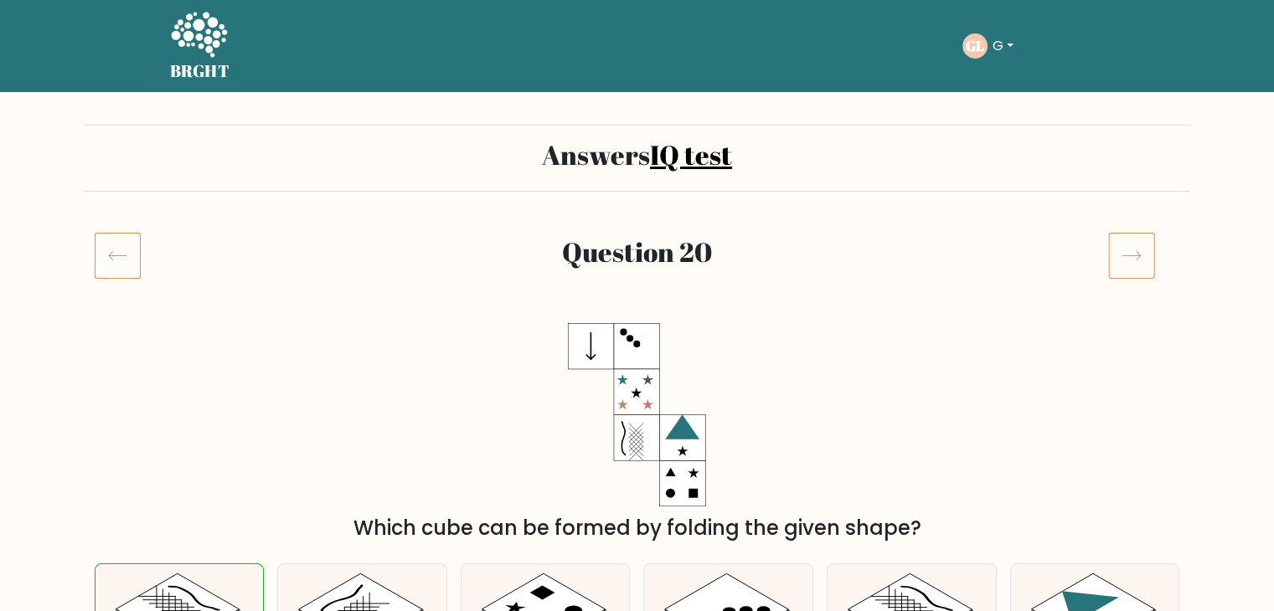
click at [1121, 257] on icon at bounding box center [1131, 255] width 47 height 47
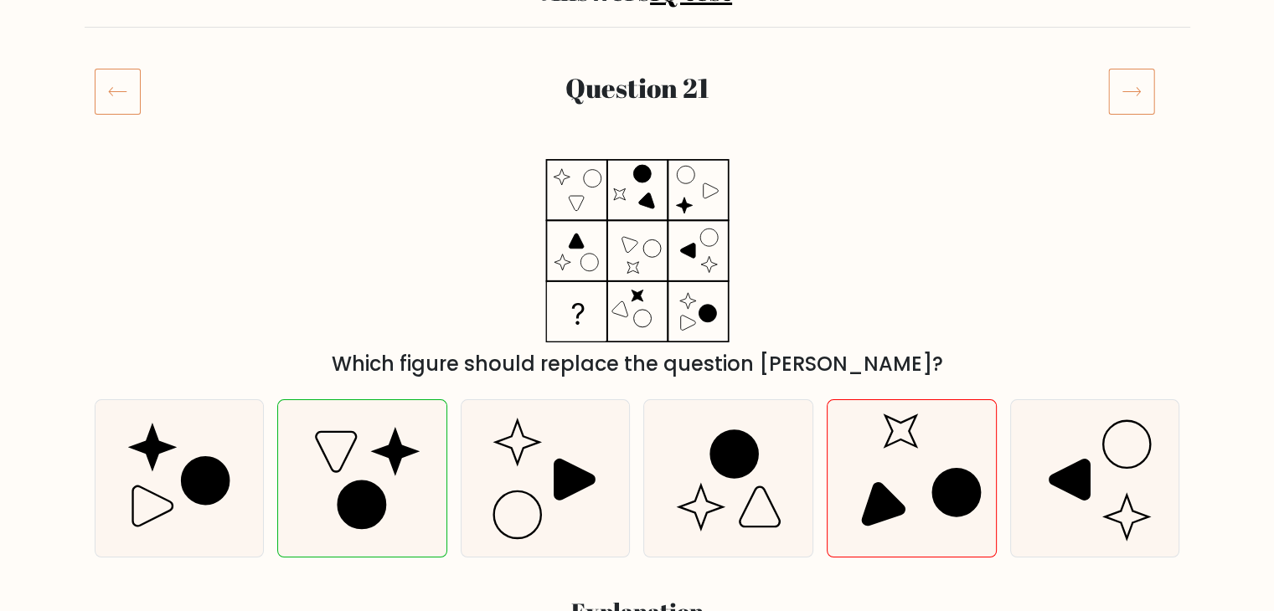
scroll to position [168, 0]
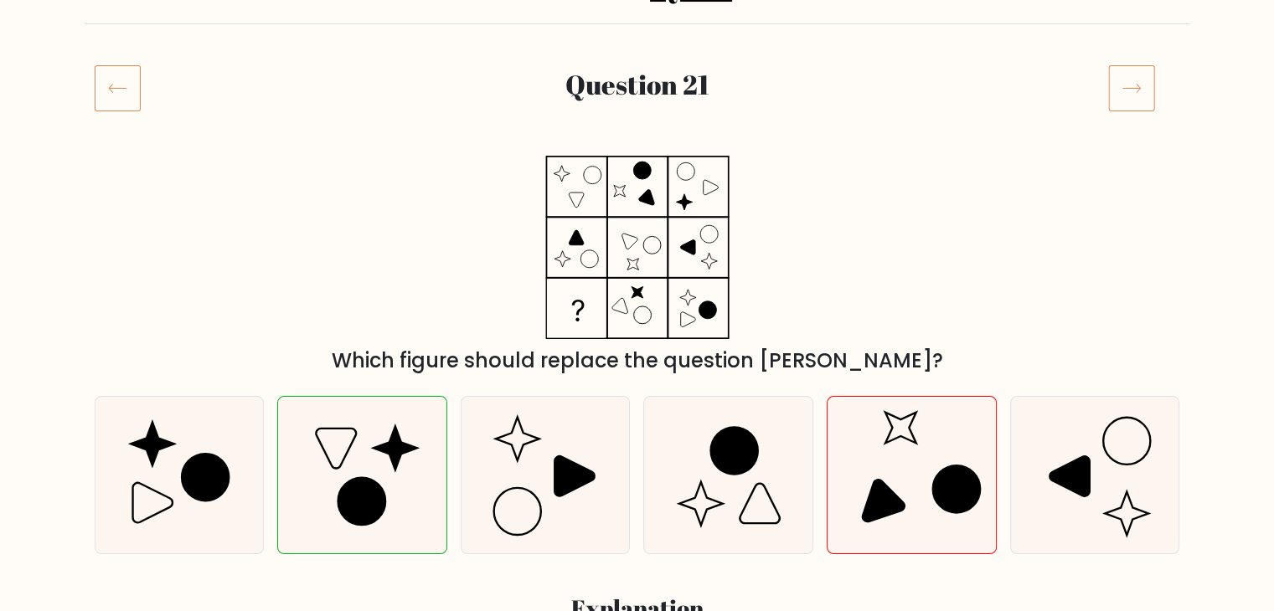
click at [1128, 95] on icon at bounding box center [1131, 87] width 47 height 47
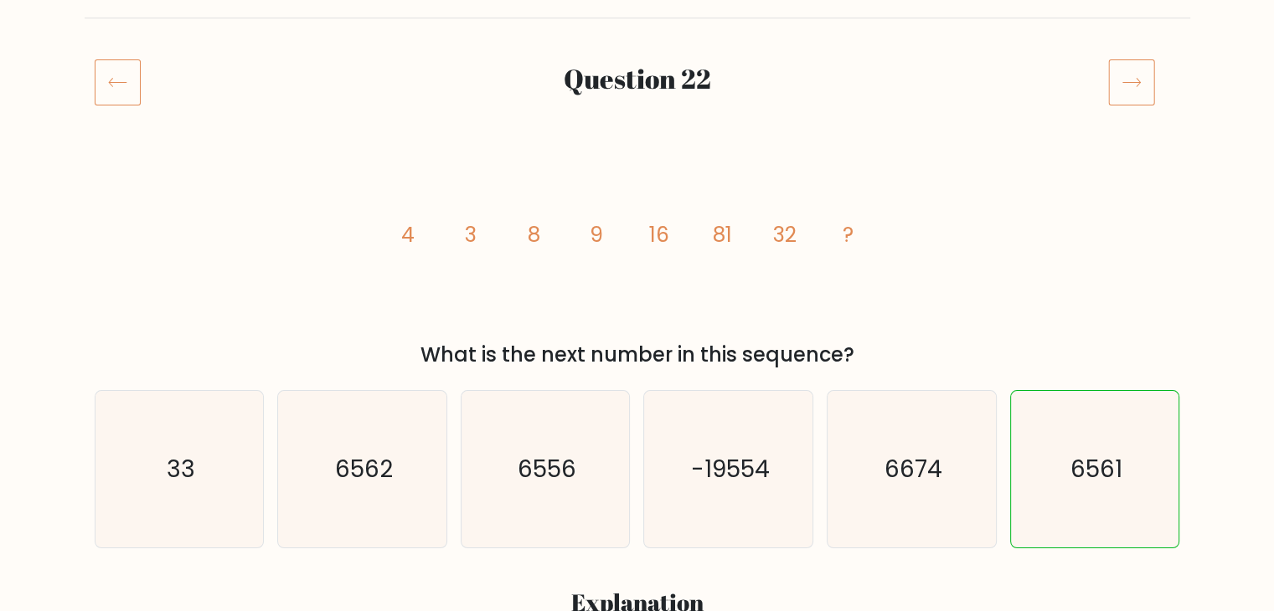
scroll to position [84, 0]
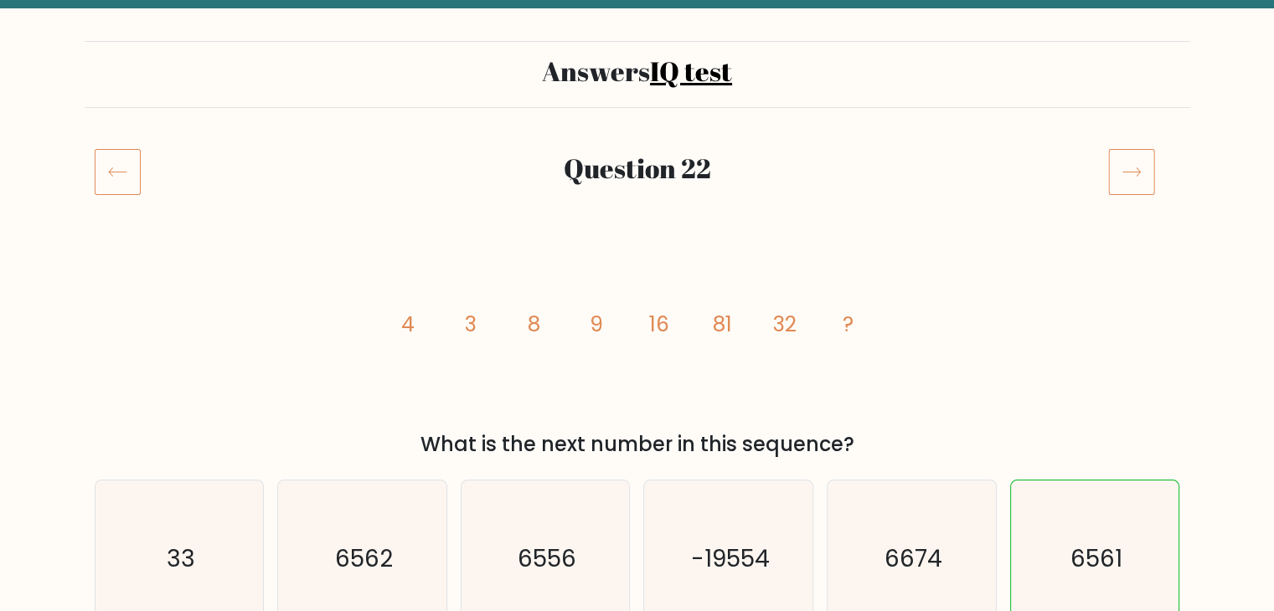
click at [1136, 177] on icon at bounding box center [1131, 171] width 47 height 47
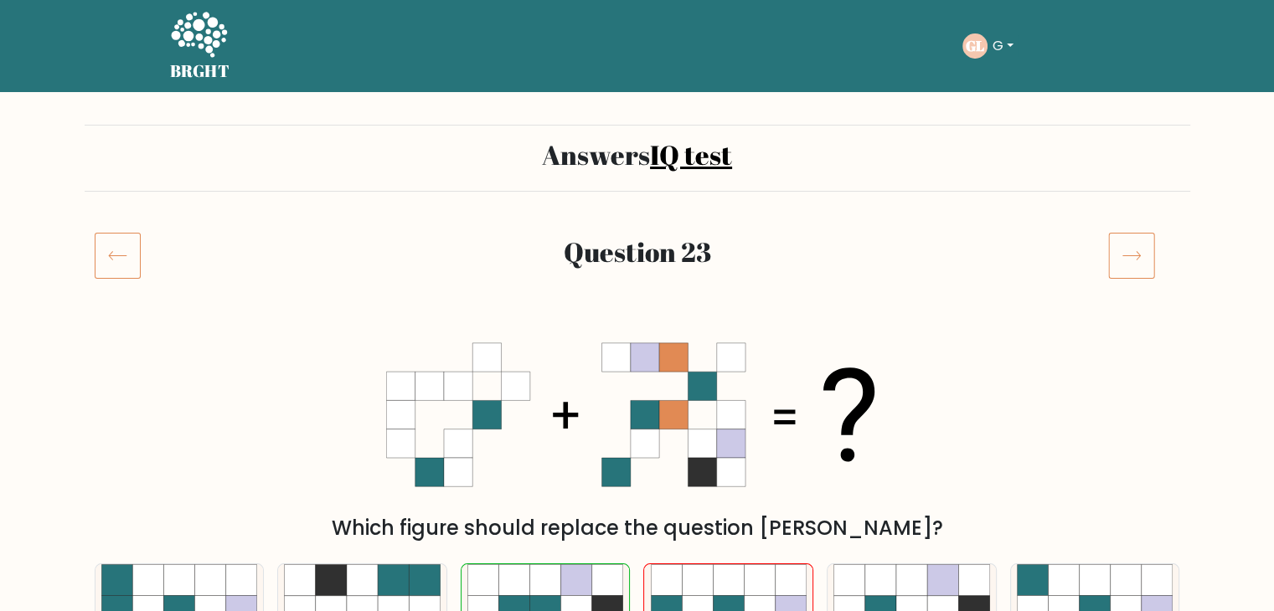
click at [1131, 242] on icon at bounding box center [1131, 255] width 47 height 47
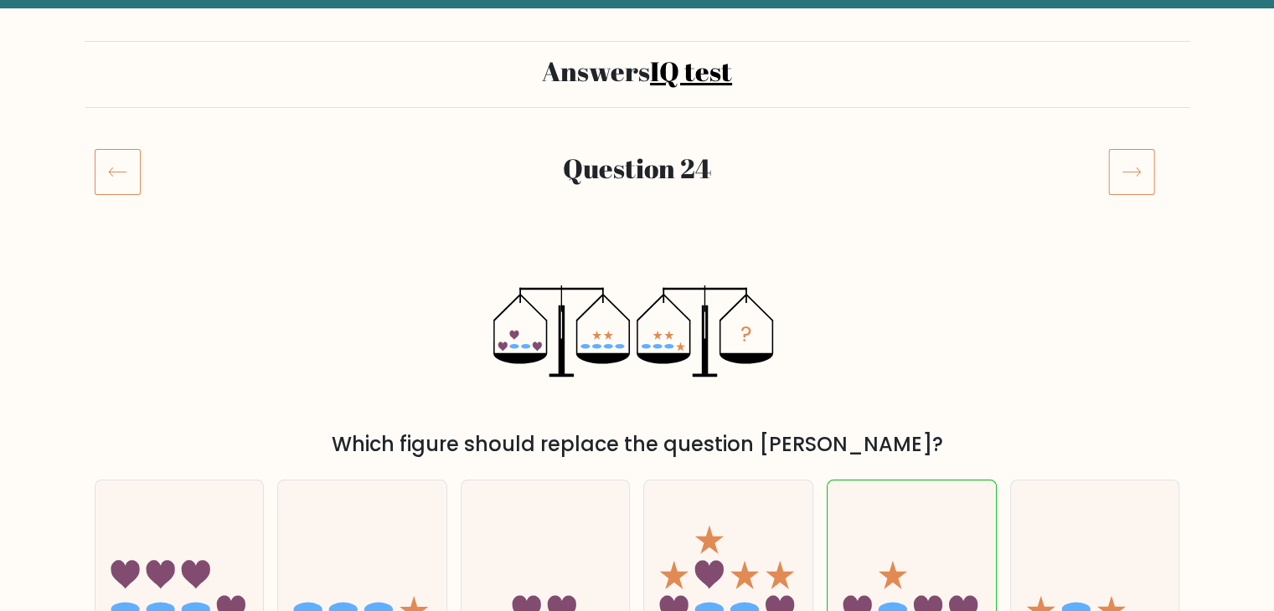
scroll to position [168, 0]
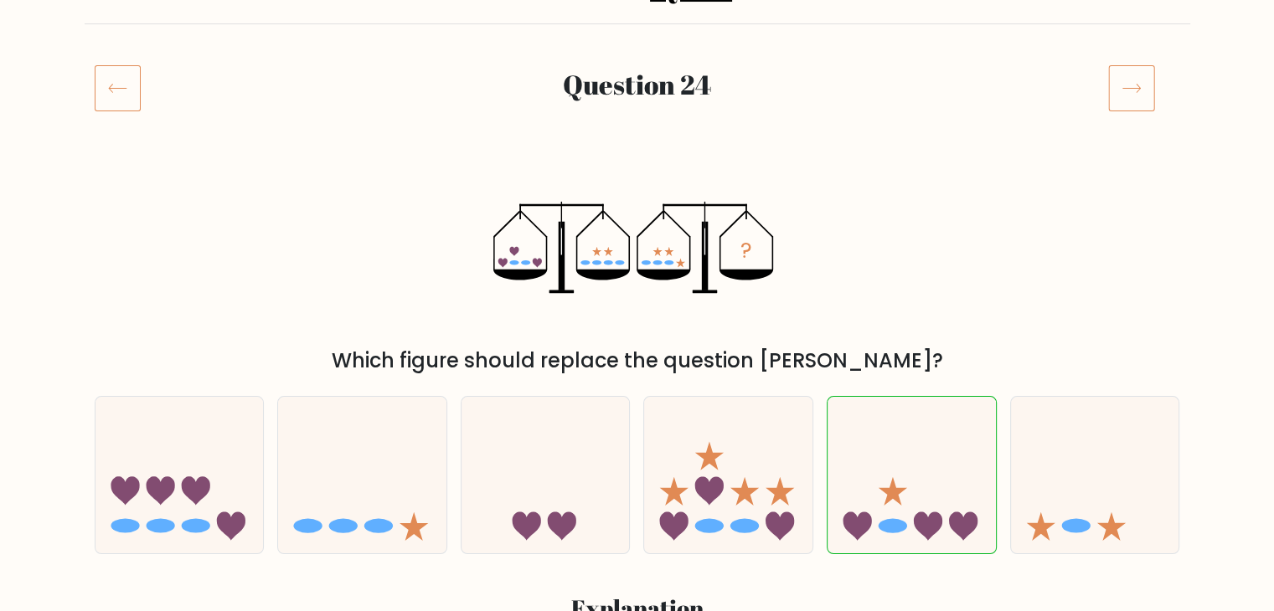
click at [1132, 97] on icon at bounding box center [1131, 87] width 47 height 47
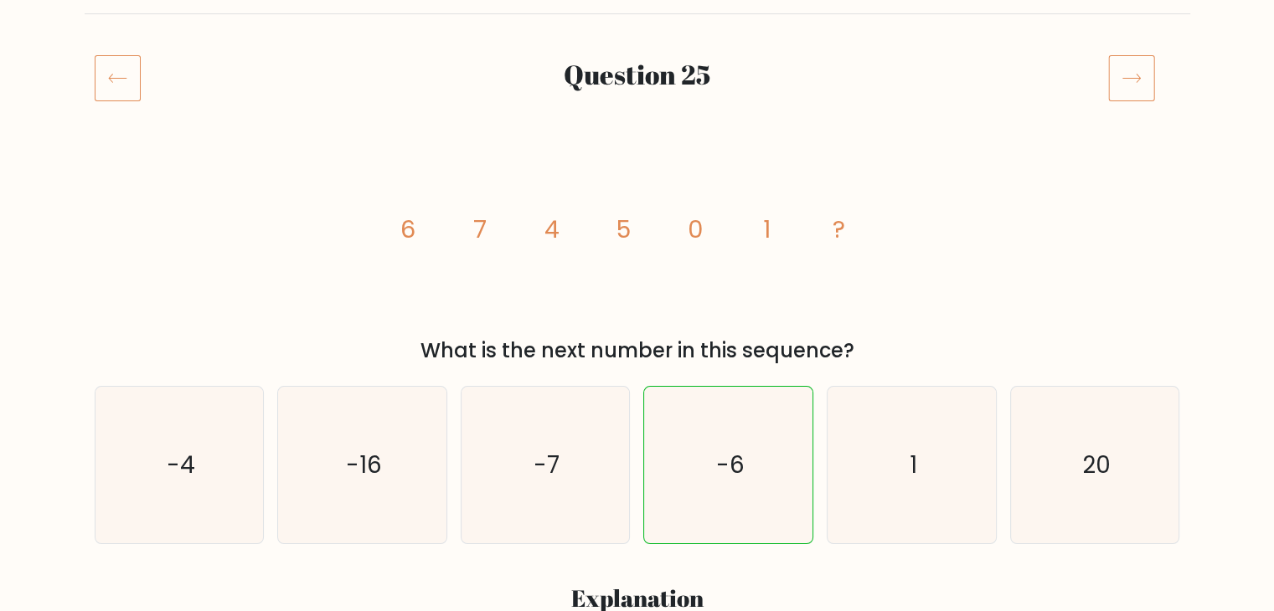
scroll to position [168, 0]
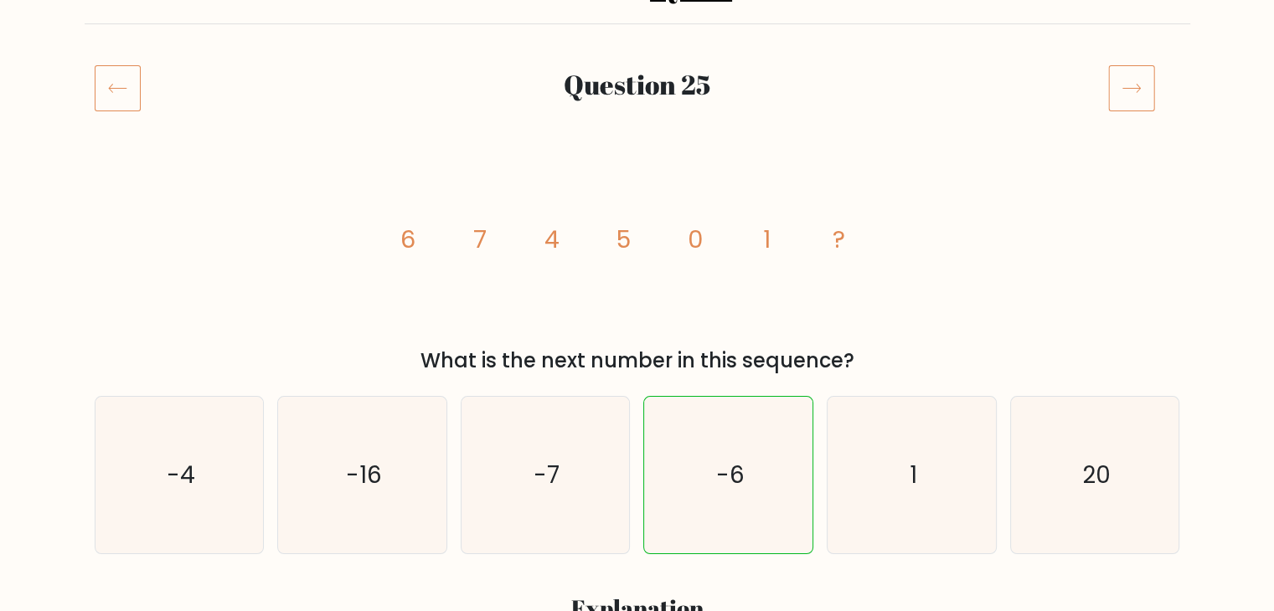
click at [1142, 83] on icon at bounding box center [1131, 87] width 47 height 47
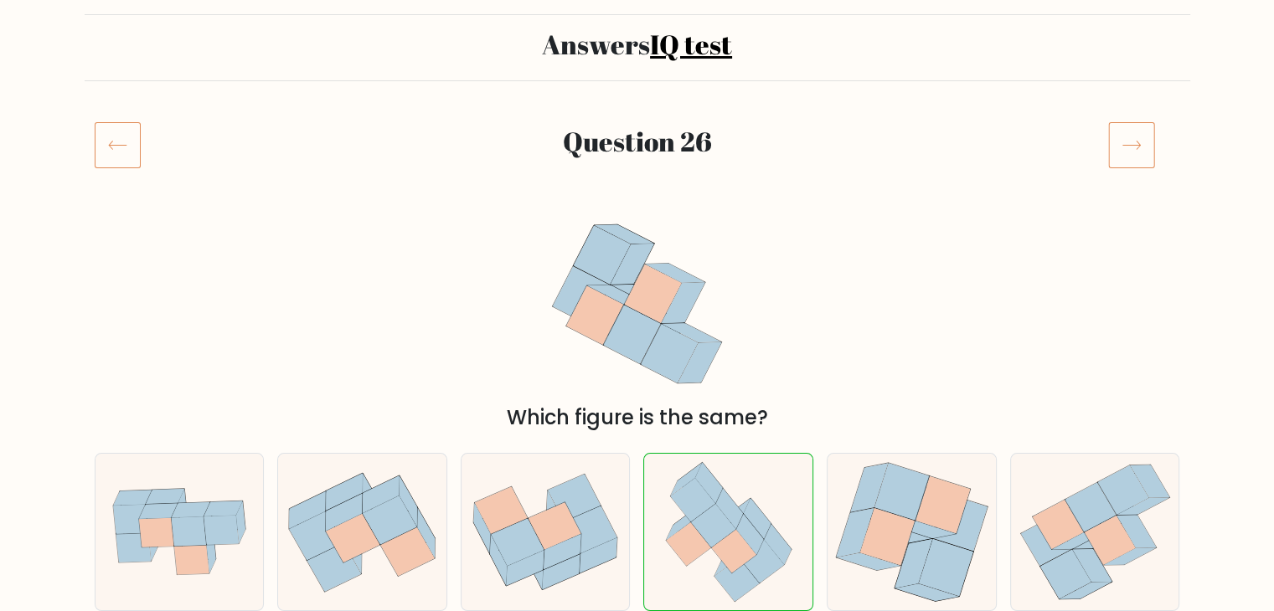
scroll to position [168, 0]
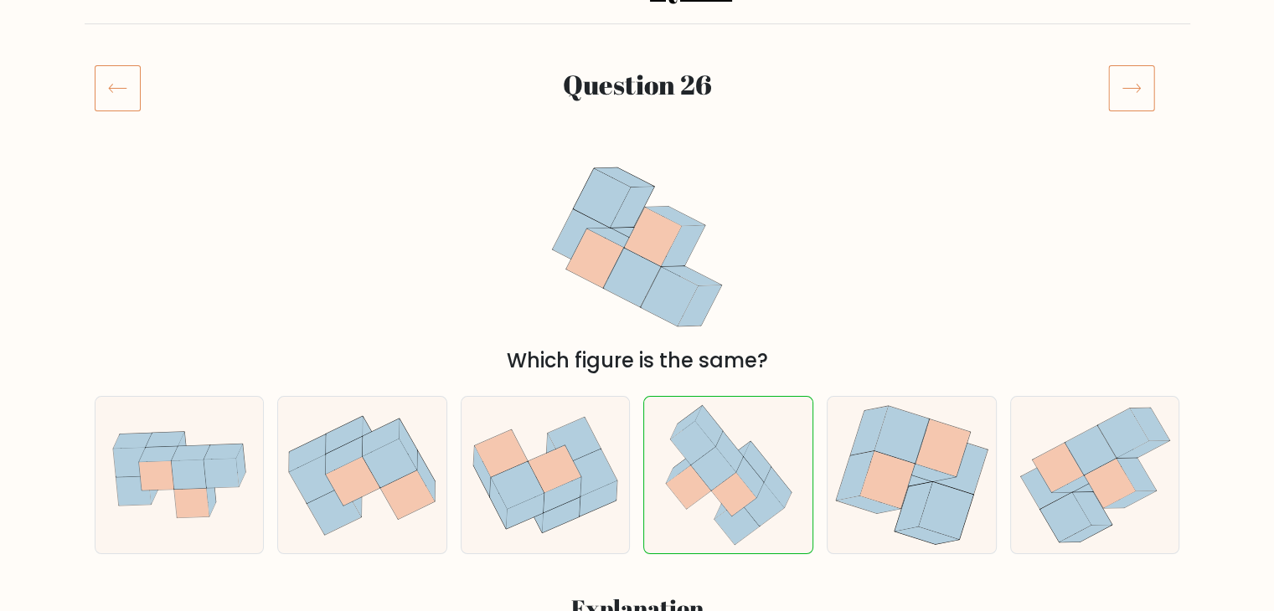
click at [1116, 85] on icon at bounding box center [1131, 87] width 47 height 47
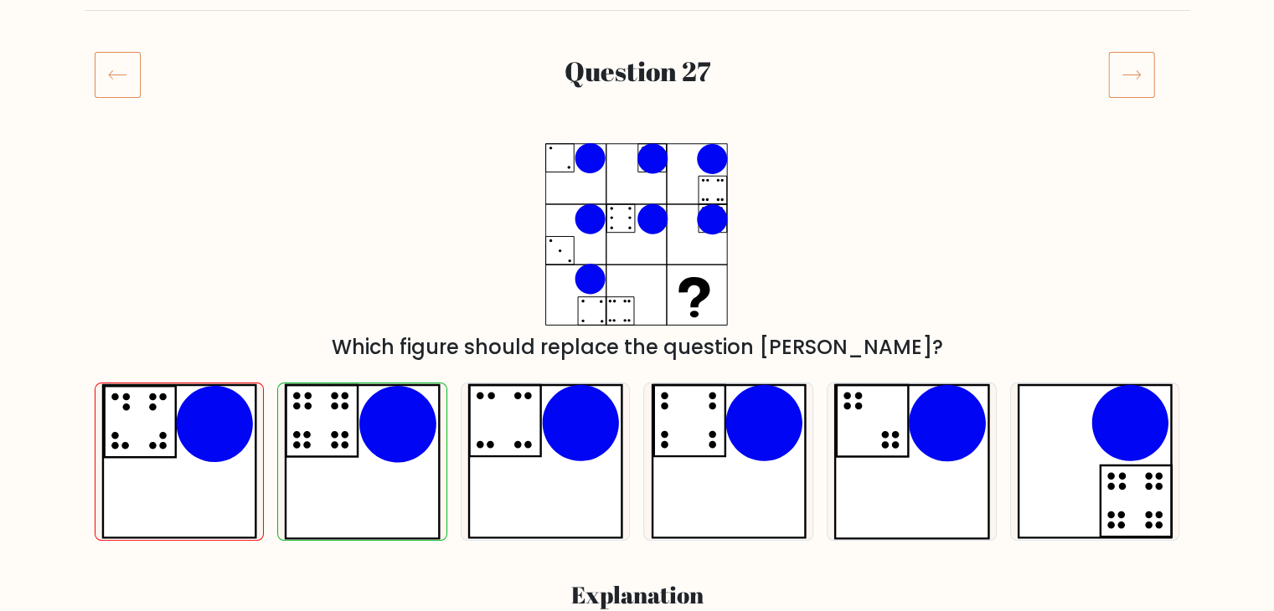
scroll to position [84, 0]
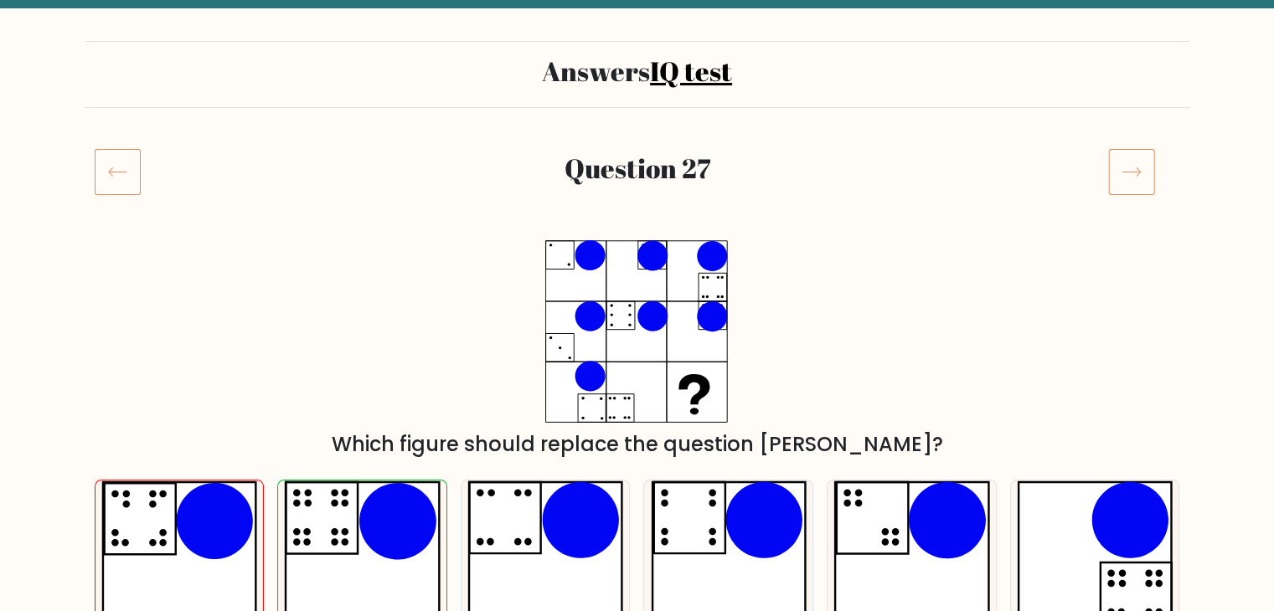
click at [1127, 183] on icon at bounding box center [1131, 171] width 47 height 47
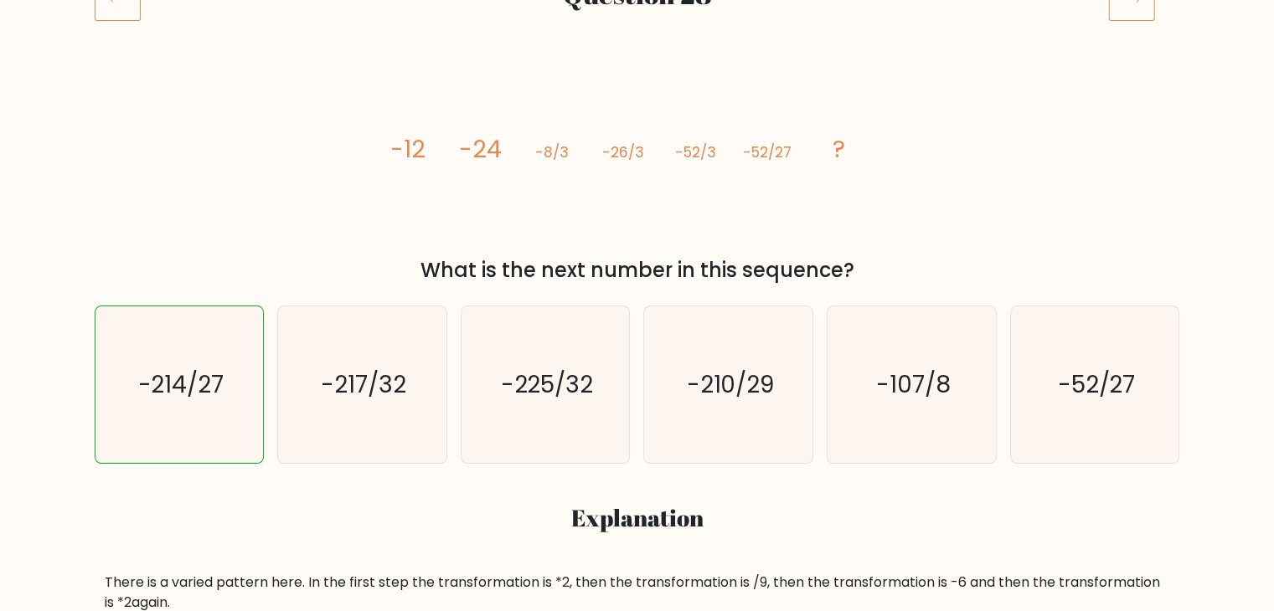
scroll to position [84, 0]
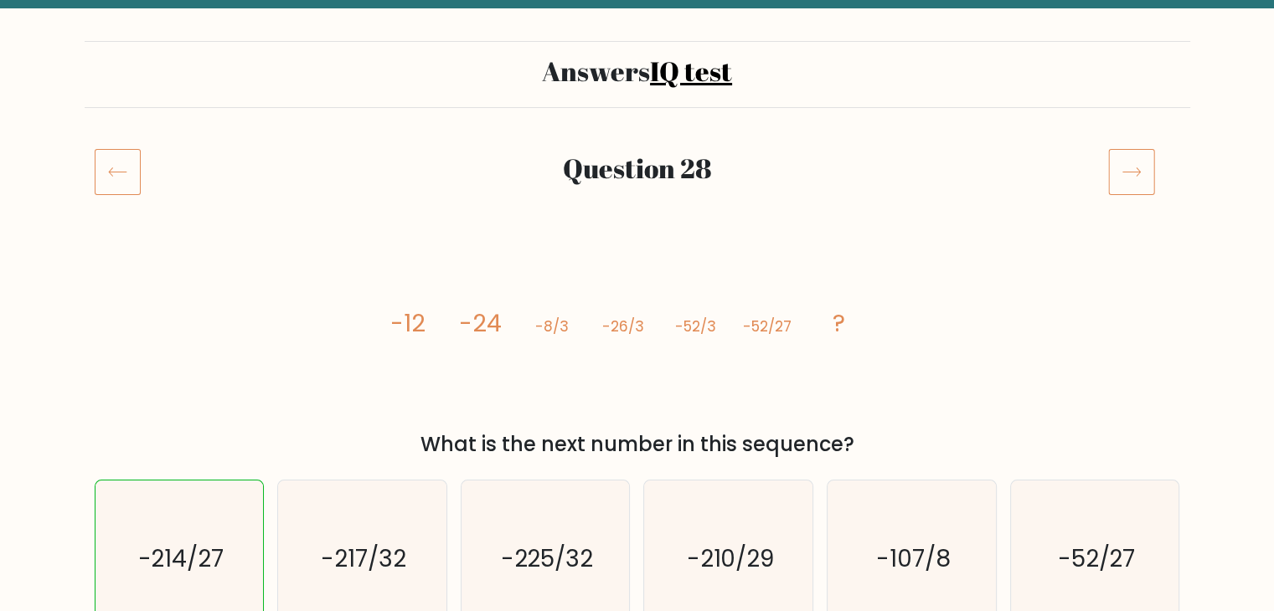
click at [1119, 178] on icon at bounding box center [1131, 171] width 47 height 47
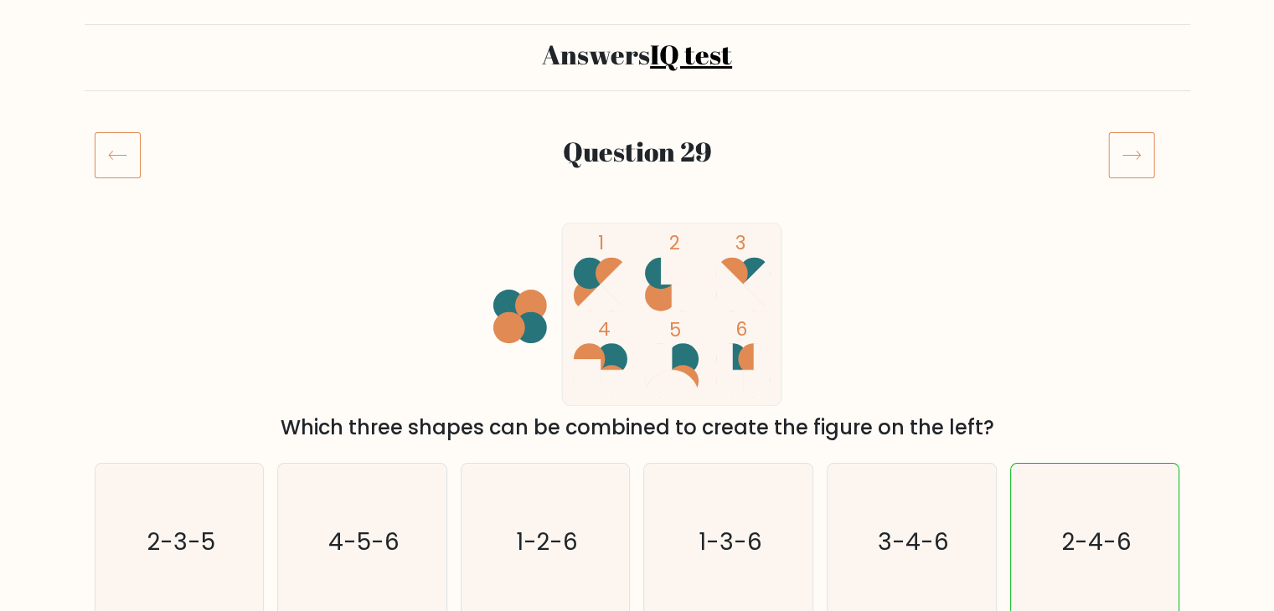
scroll to position [168, 0]
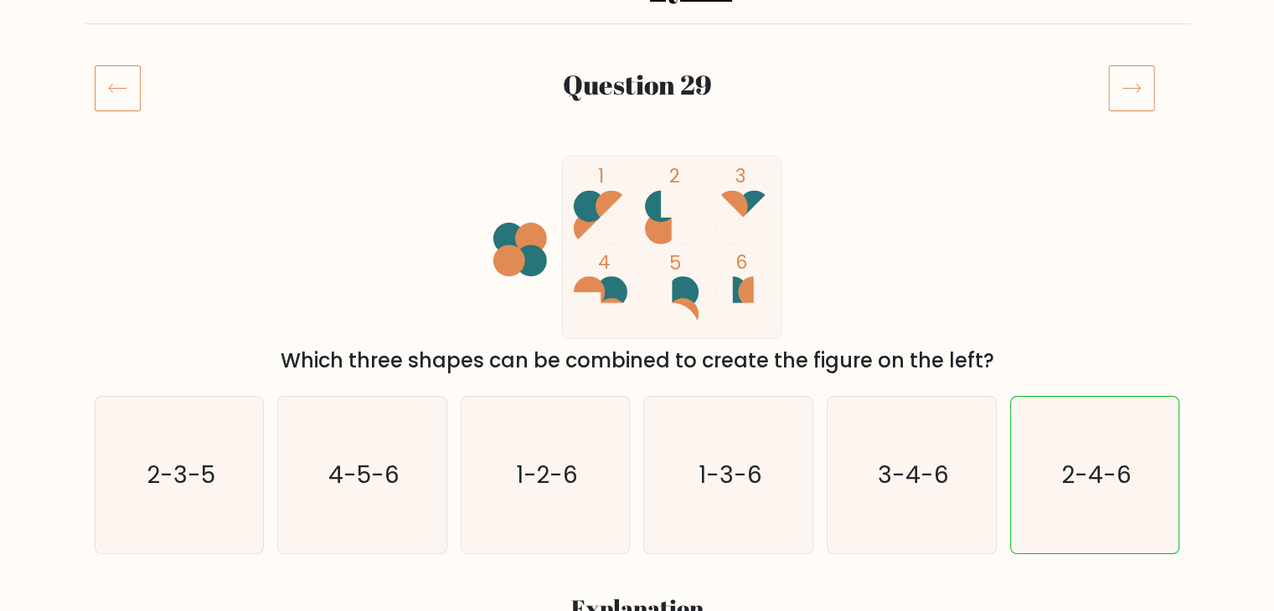
click at [1124, 91] on icon at bounding box center [1131, 87] width 47 height 47
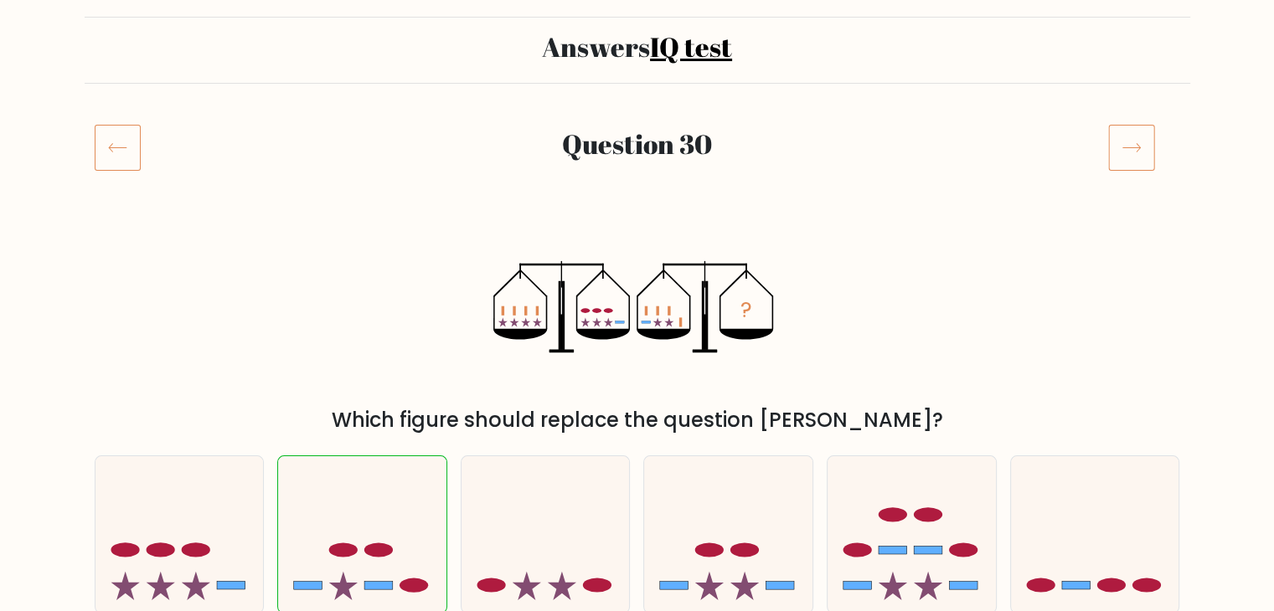
scroll to position [84, 0]
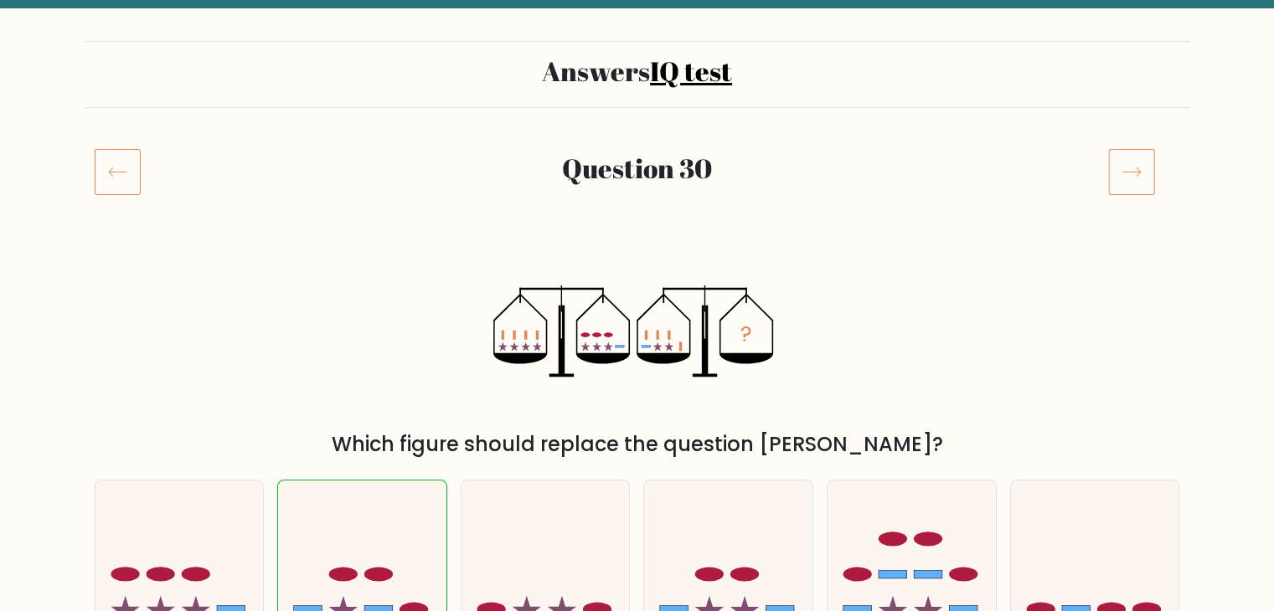
click at [1144, 162] on icon at bounding box center [1131, 171] width 47 height 47
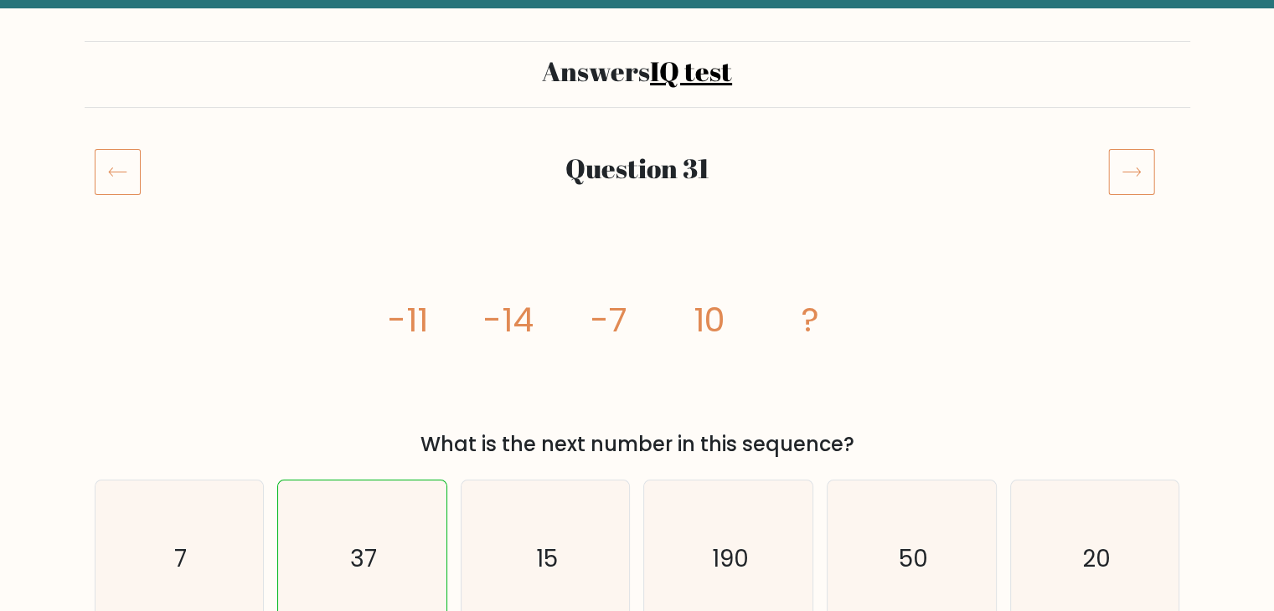
scroll to position [84, 0]
click at [1123, 179] on icon at bounding box center [1131, 171] width 47 height 47
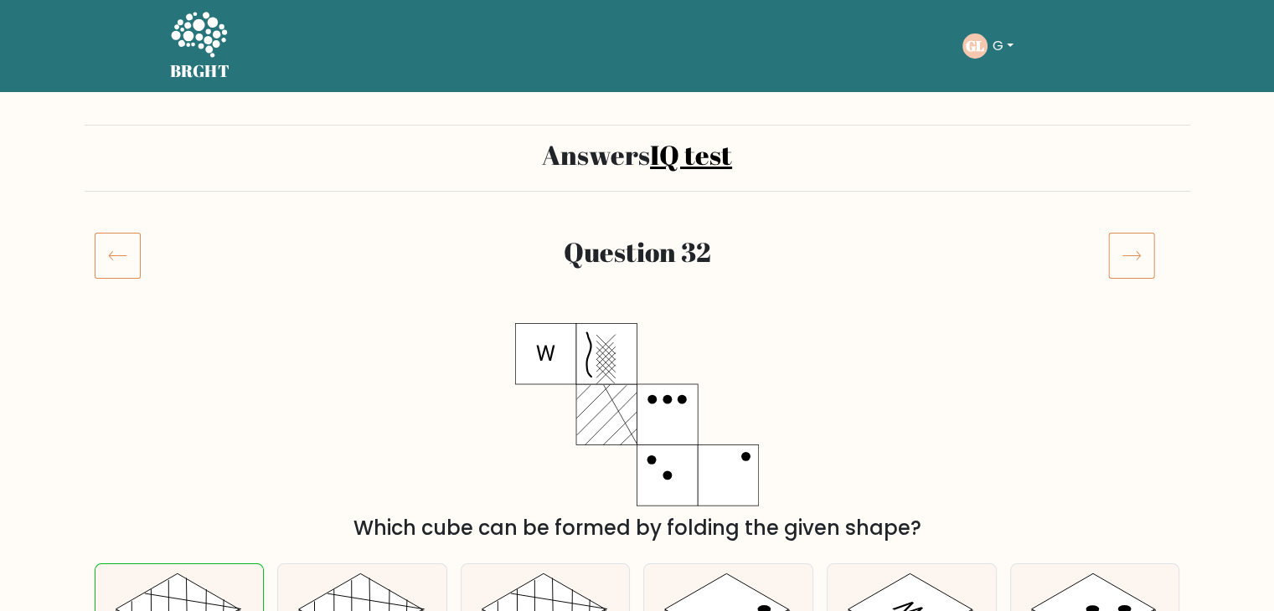
click at [1125, 240] on icon at bounding box center [1131, 255] width 47 height 47
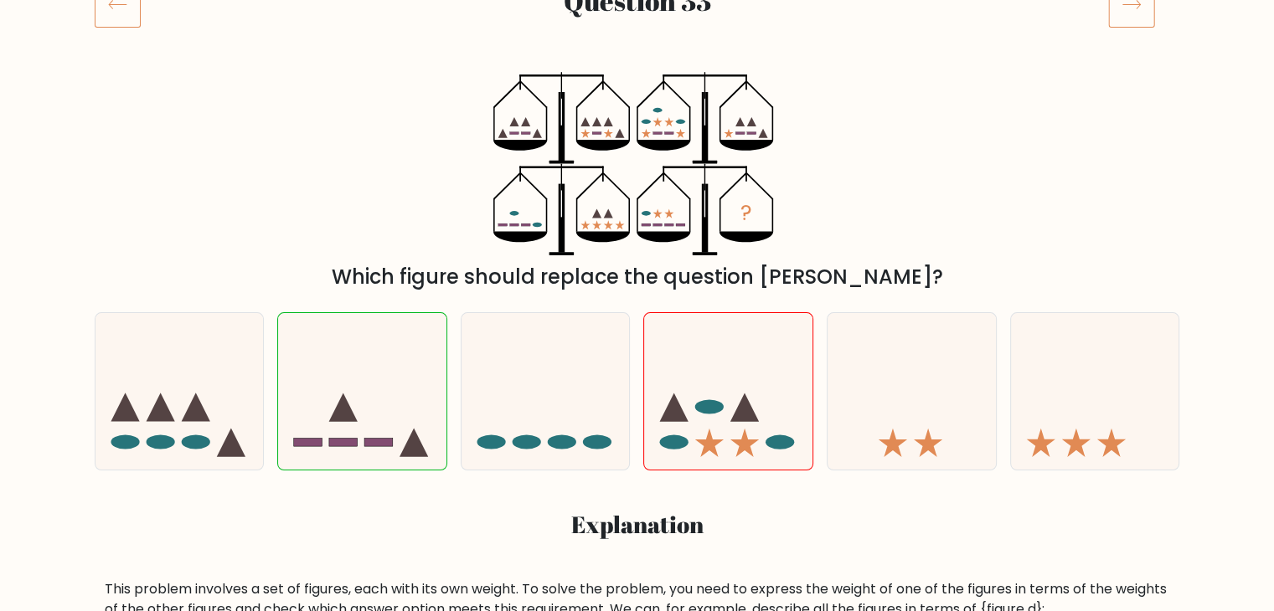
scroll to position [168, 0]
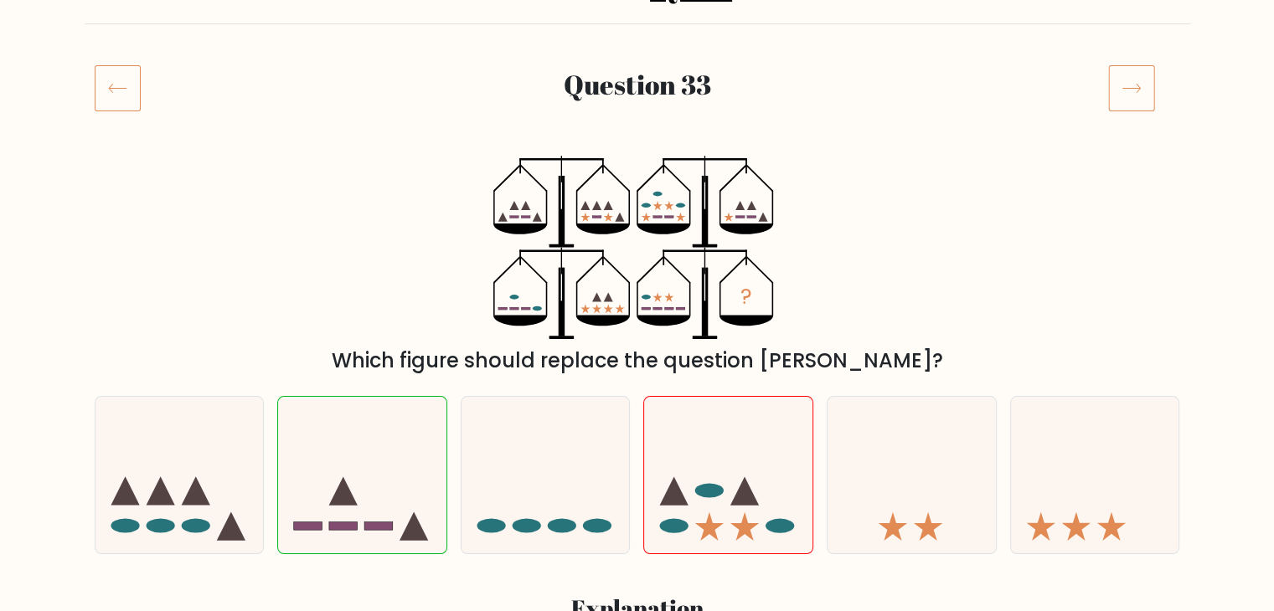
click at [1142, 101] on icon at bounding box center [1131, 87] width 47 height 47
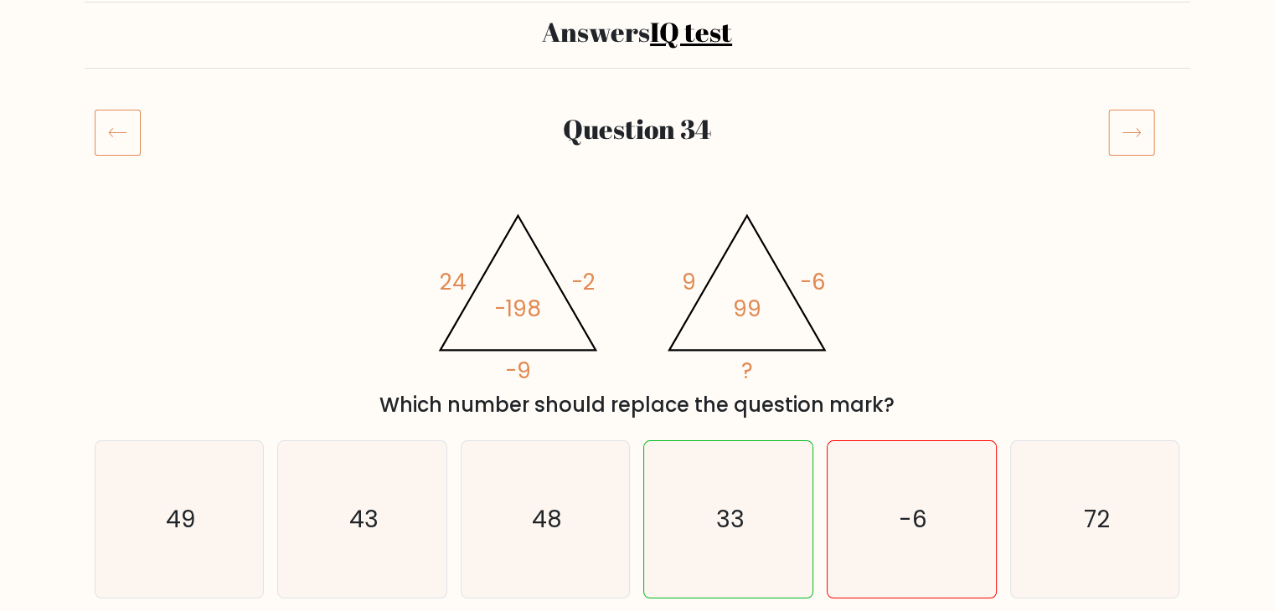
scroll to position [84, 0]
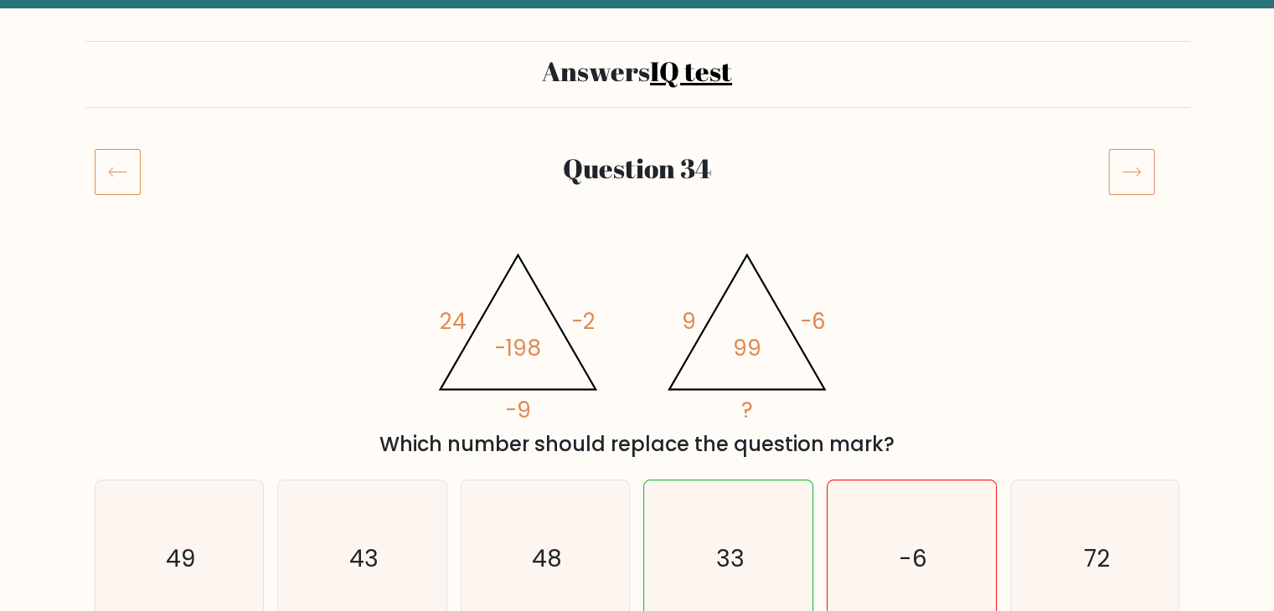
click at [1137, 183] on icon at bounding box center [1131, 171] width 47 height 47
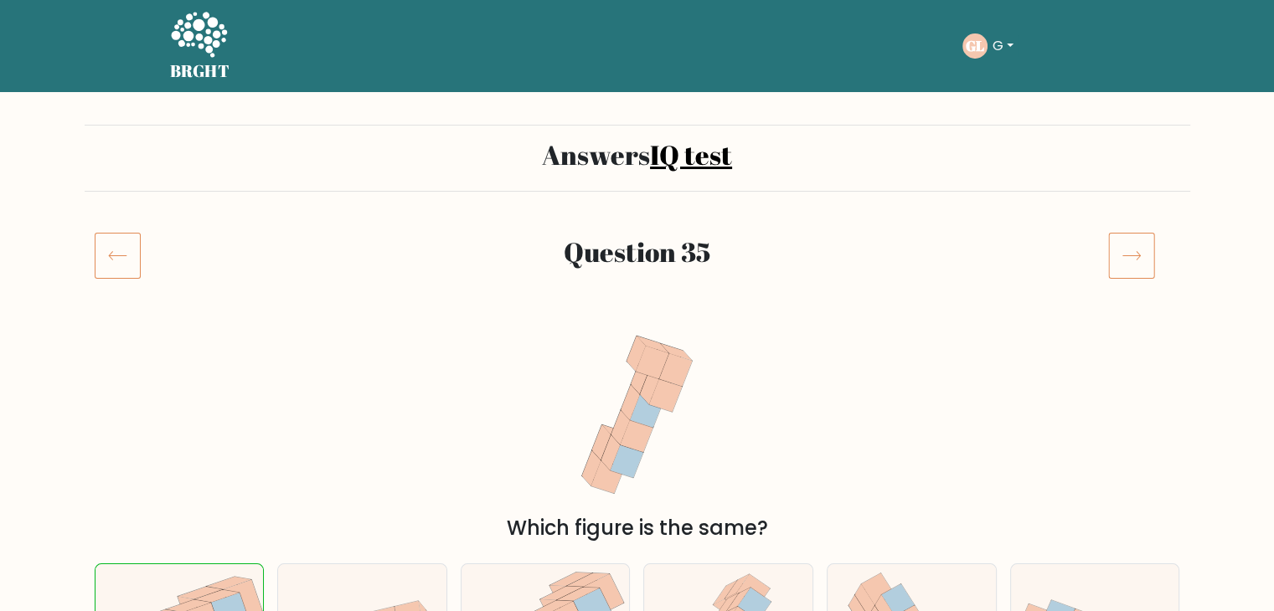
click at [1126, 271] on icon at bounding box center [1131, 255] width 47 height 47
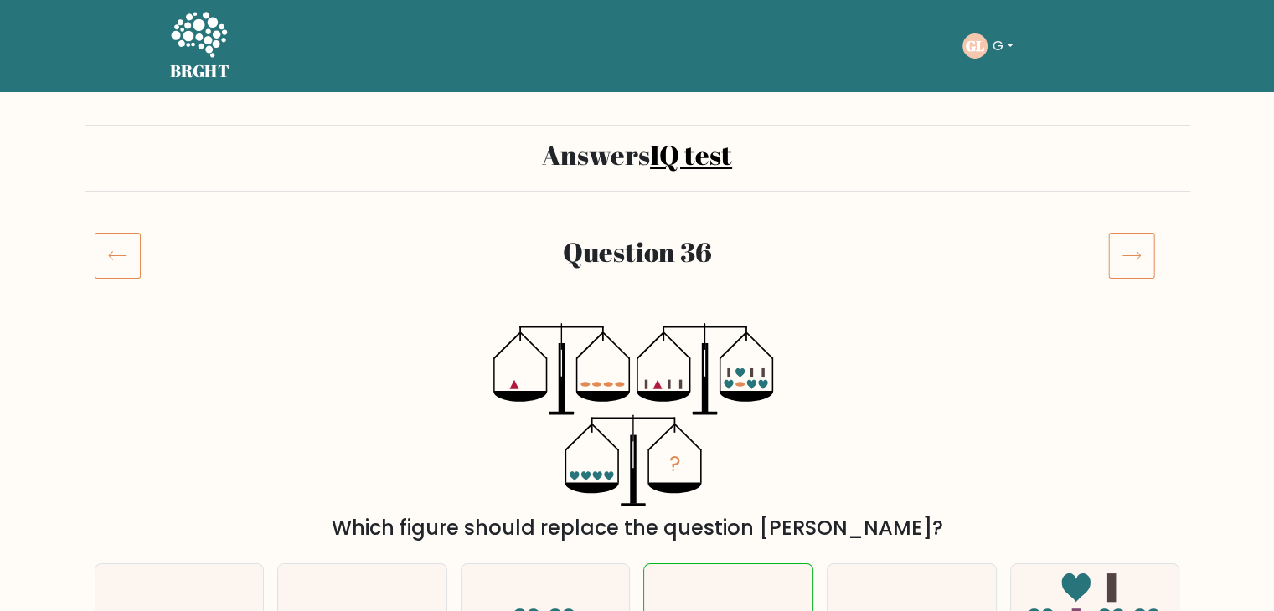
click at [1126, 272] on icon at bounding box center [1131, 255] width 47 height 47
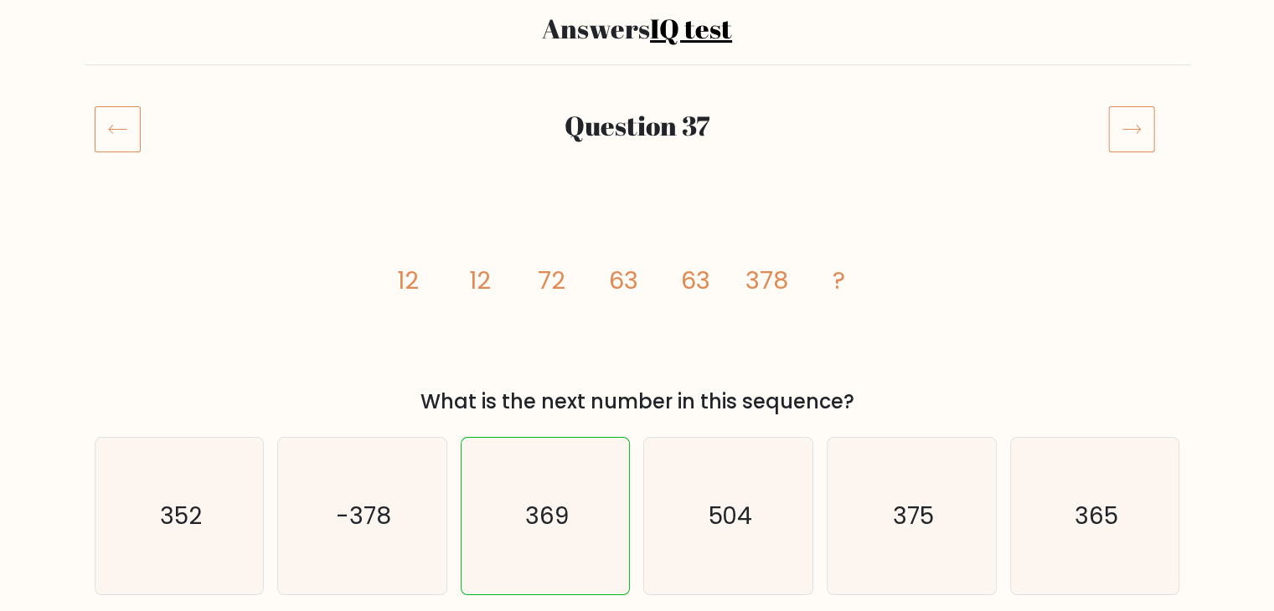
scroll to position [84, 0]
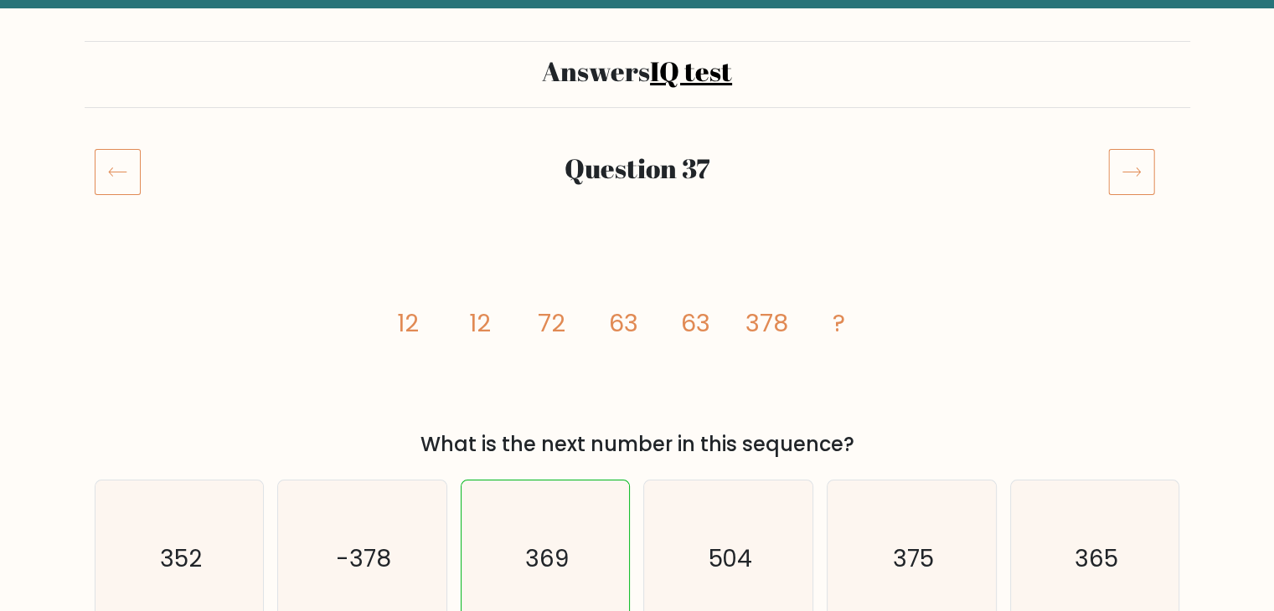
click at [1119, 176] on icon at bounding box center [1131, 171] width 47 height 47
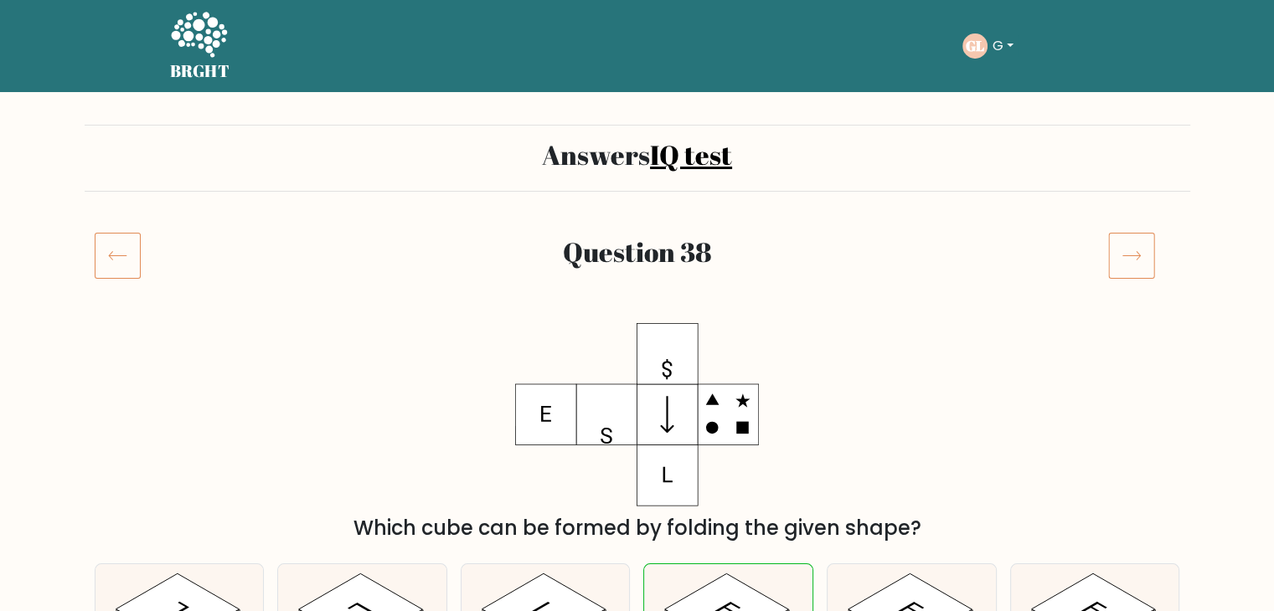
click at [1119, 266] on icon at bounding box center [1131, 255] width 47 height 47
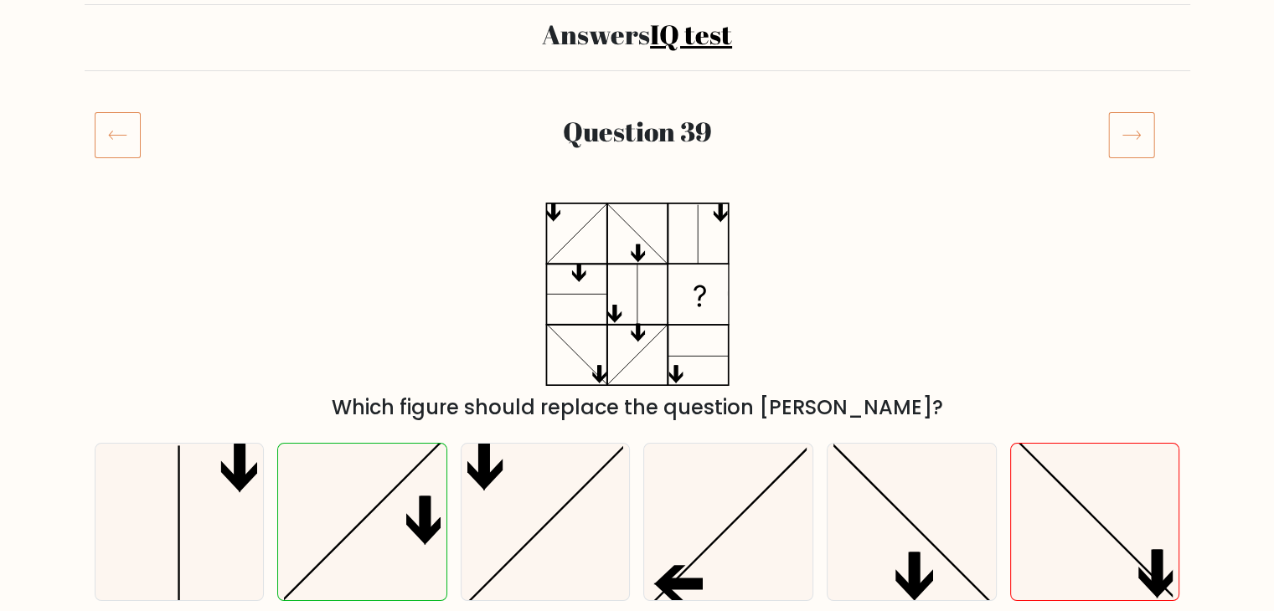
scroll to position [84, 0]
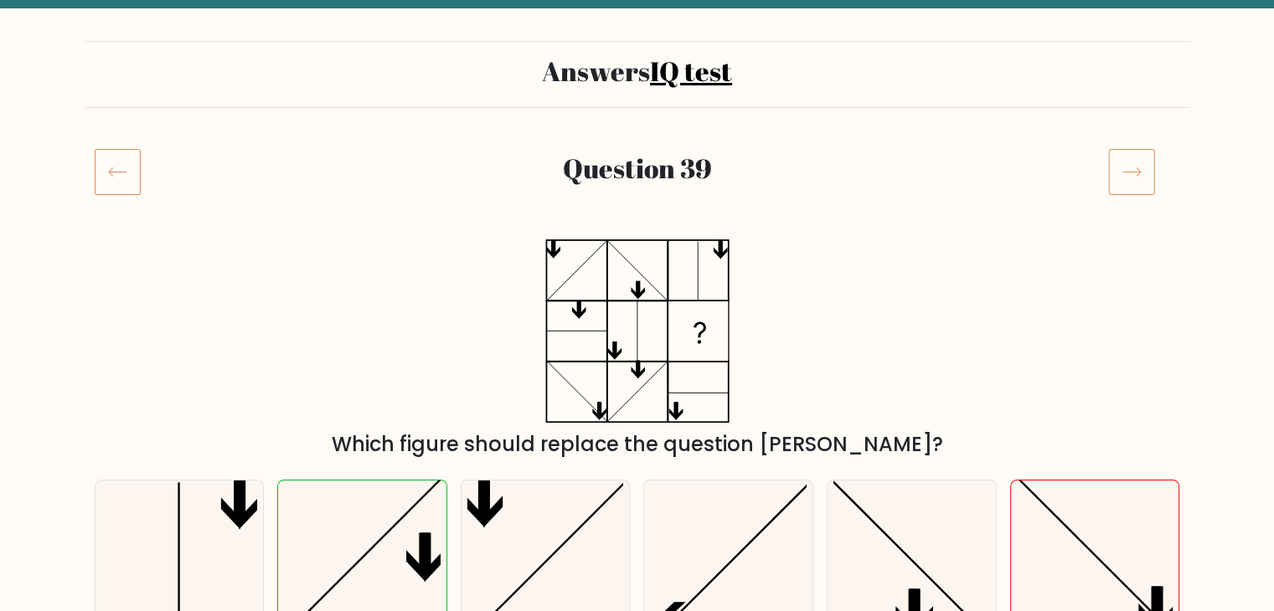
click at [1122, 185] on icon at bounding box center [1131, 171] width 47 height 47
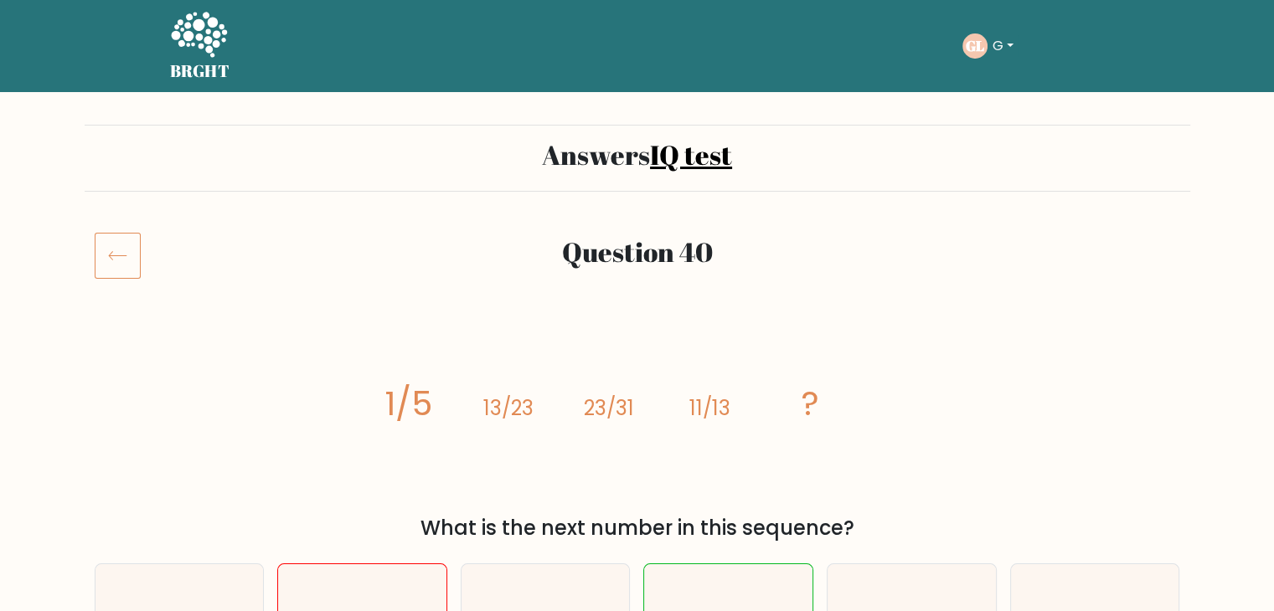
click at [1001, 46] on button "G" at bounding box center [1002, 46] width 31 height 22
click at [1002, 81] on link "Dashboard" at bounding box center [1029, 81] width 132 height 27
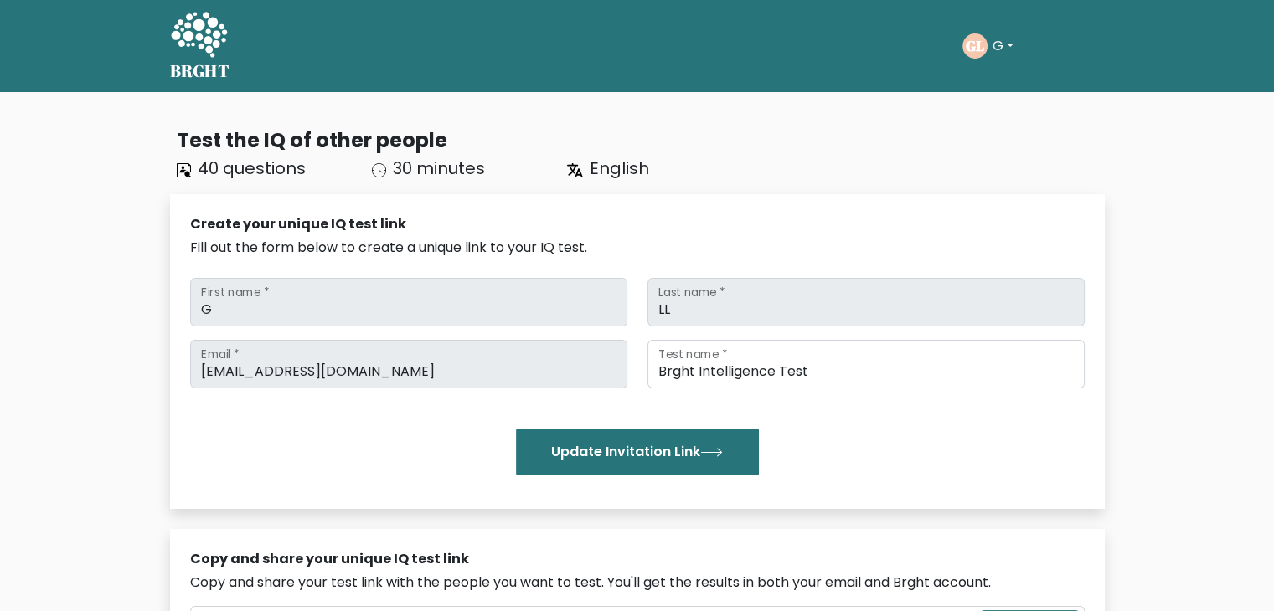
click at [996, 45] on button "G" at bounding box center [1002, 46] width 31 height 22
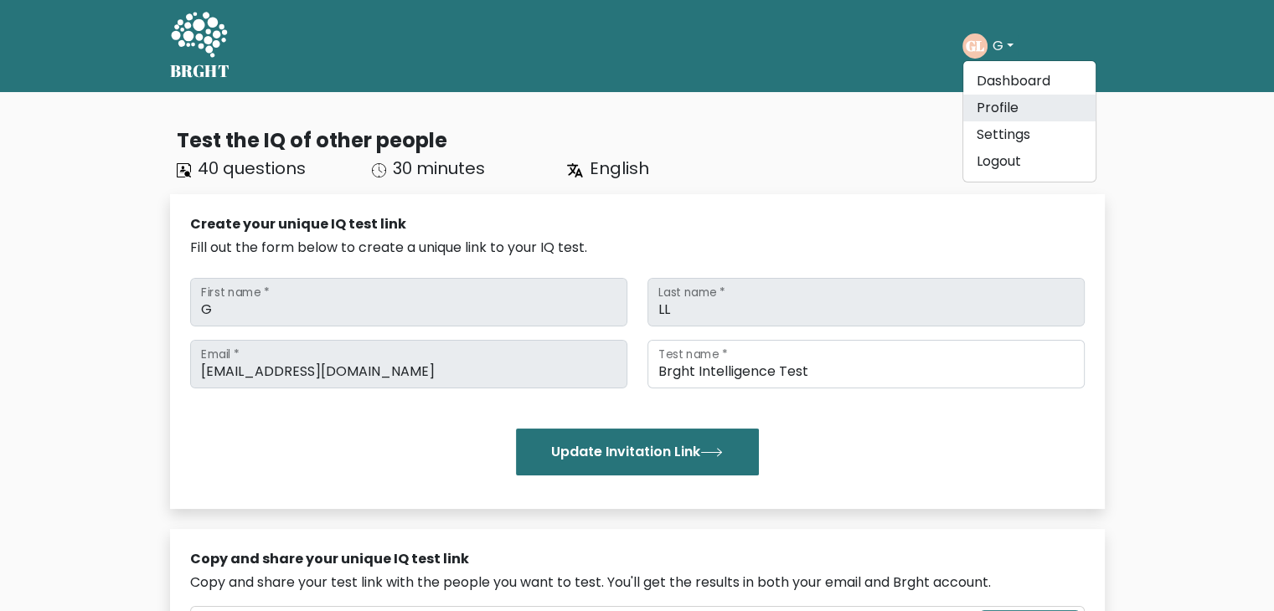
click at [1001, 102] on link "Profile" at bounding box center [1029, 108] width 132 height 27
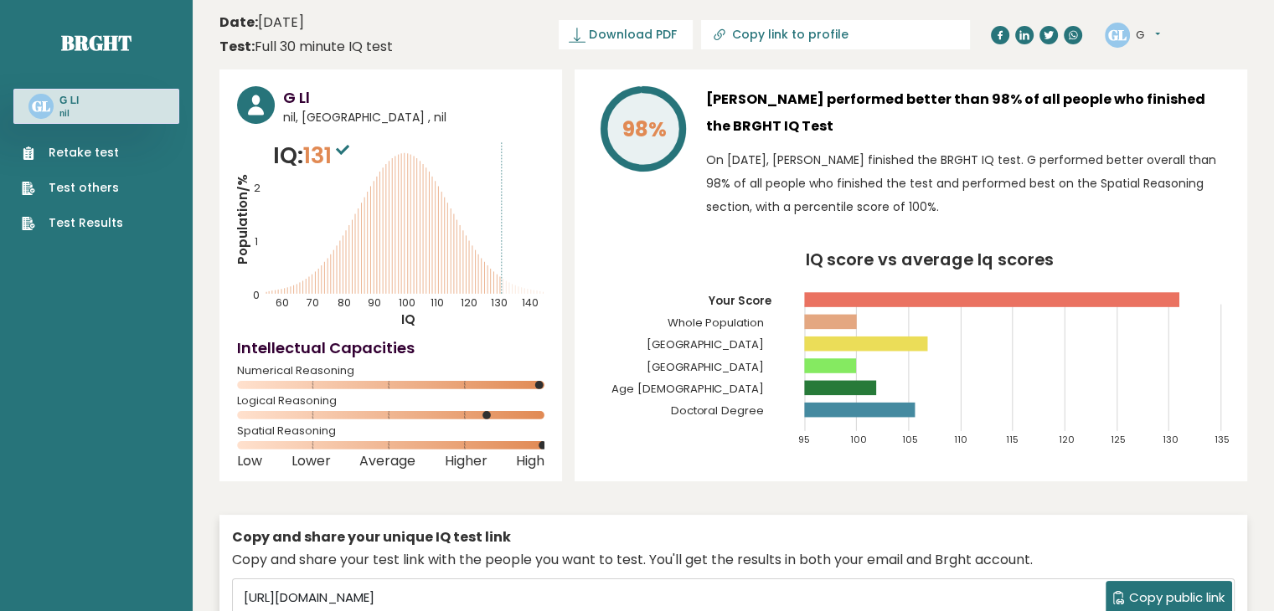
click at [346, 148] on icon at bounding box center [342, 150] width 13 height 10
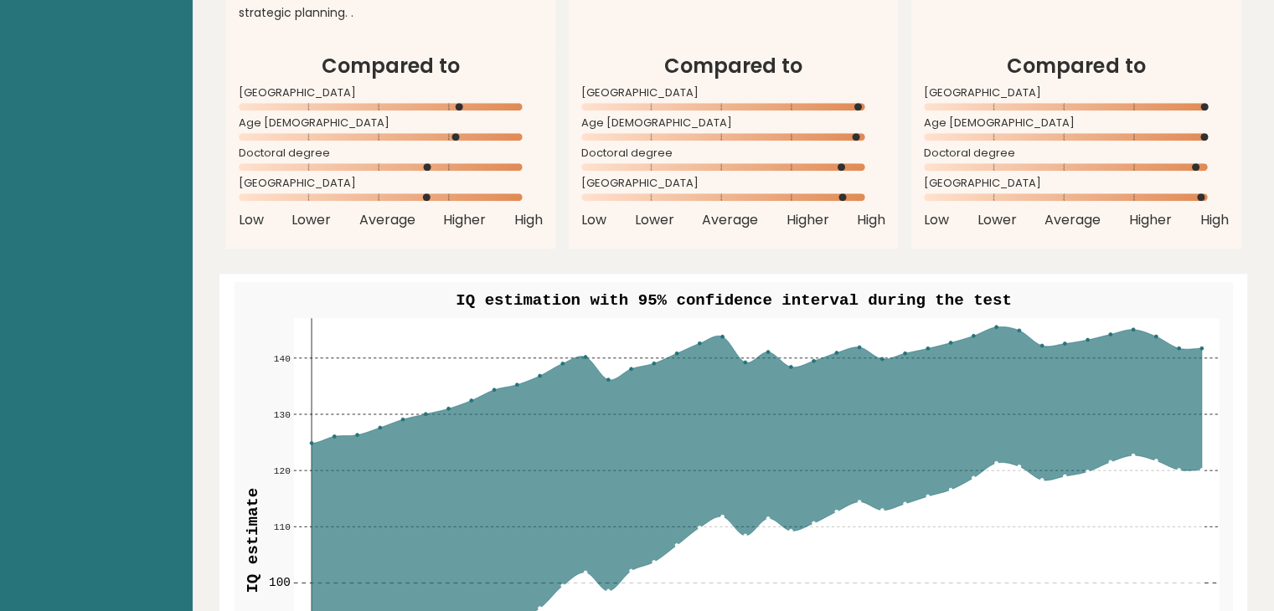
scroll to position [1759, 0]
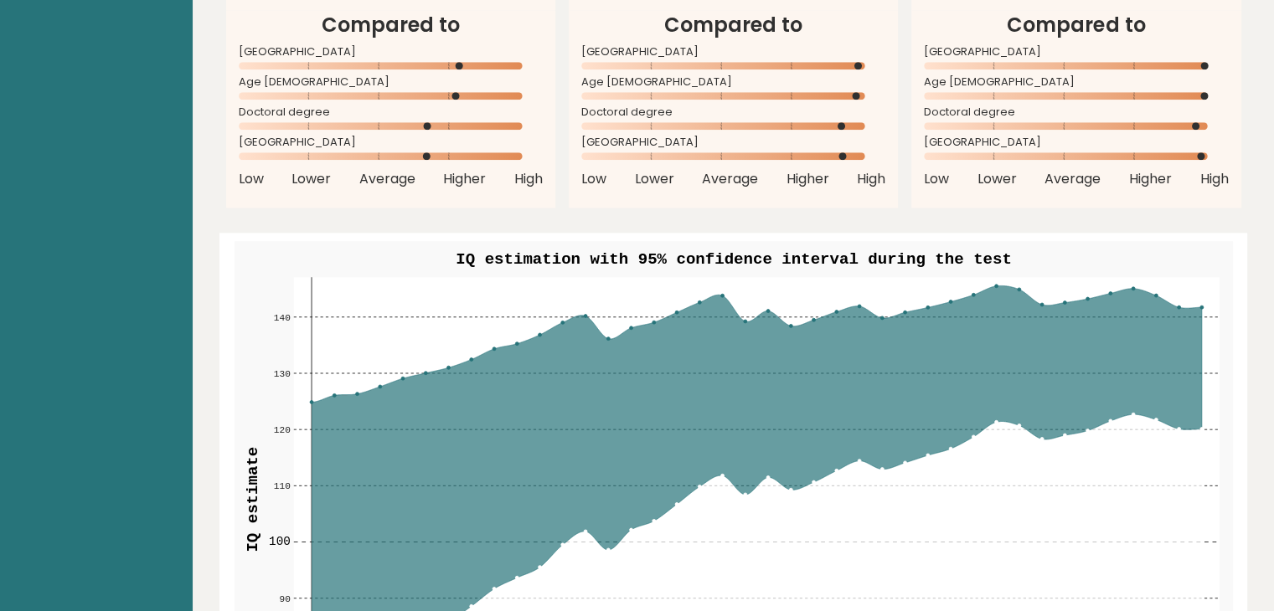
click at [473, 62] on circle at bounding box center [475, 66] width 8 height 8
click at [472, 92] on circle at bounding box center [471, 96] width 8 height 8
click at [448, 122] on rect at bounding box center [391, 126] width 304 height 8
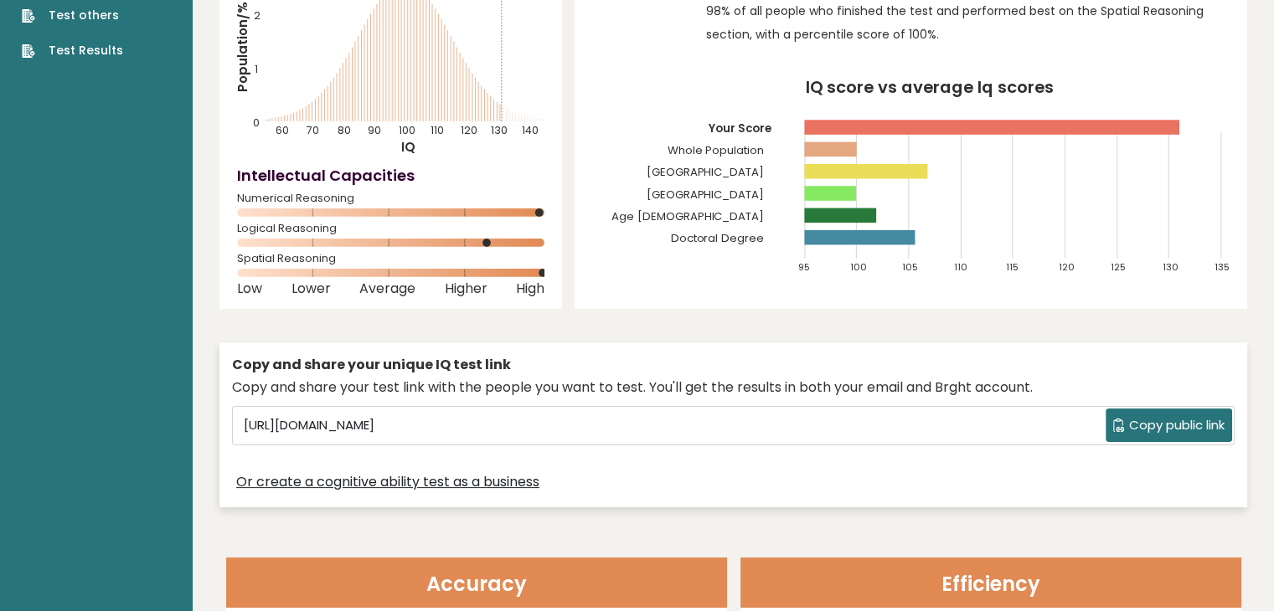
scroll to position [0, 0]
